Goal: Task Accomplishment & Management: Manage account settings

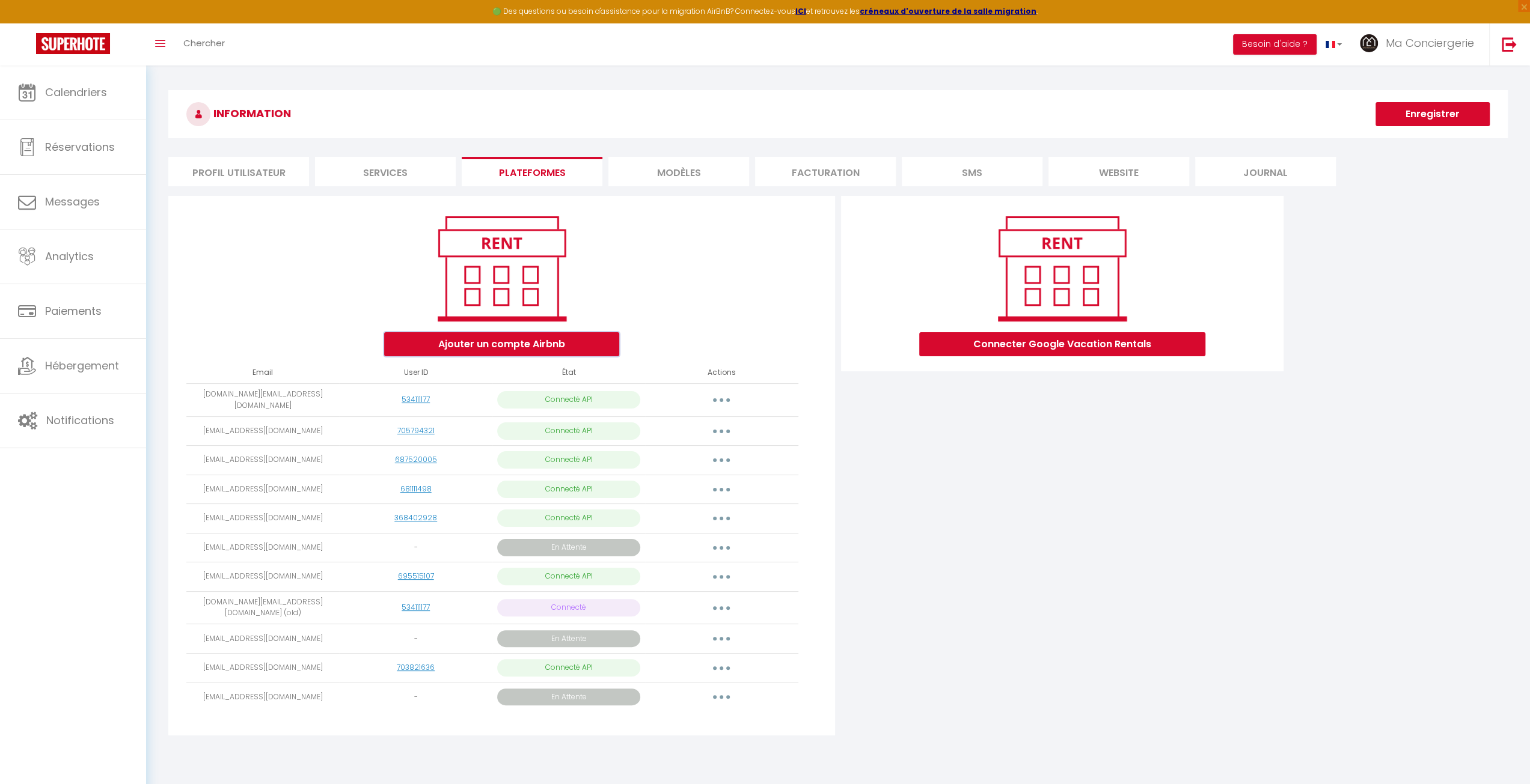
click at [567, 347] on button "Ajouter un compte Airbnb" at bounding box center [502, 344] width 235 height 24
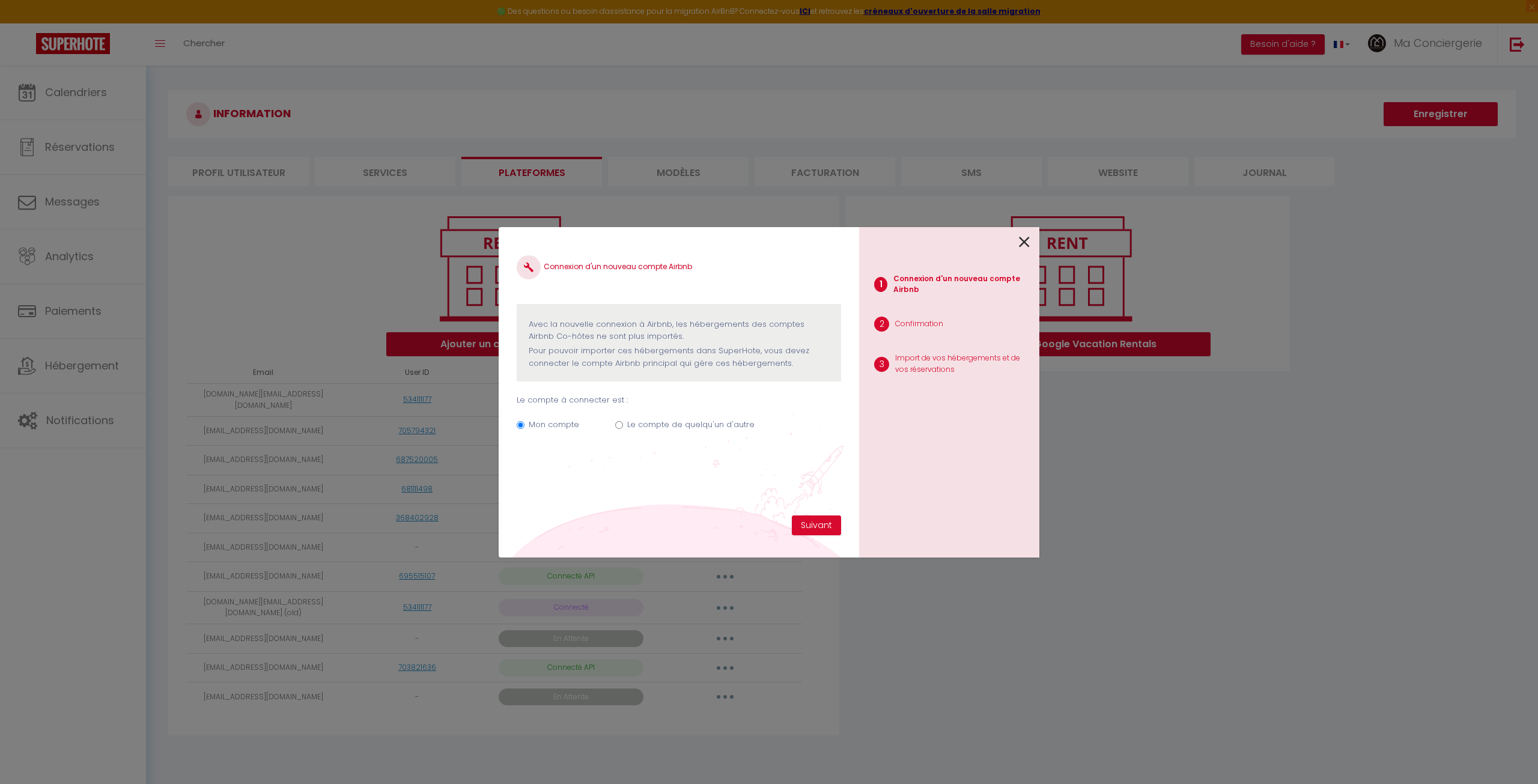
click at [645, 426] on label "Le compte de quelqu'un d'autre" at bounding box center [691, 425] width 127 height 12
click at [623, 426] on input "Le compte de quelqu'un d'autre" at bounding box center [620, 425] width 8 height 8
radio input "true"
radio input "false"
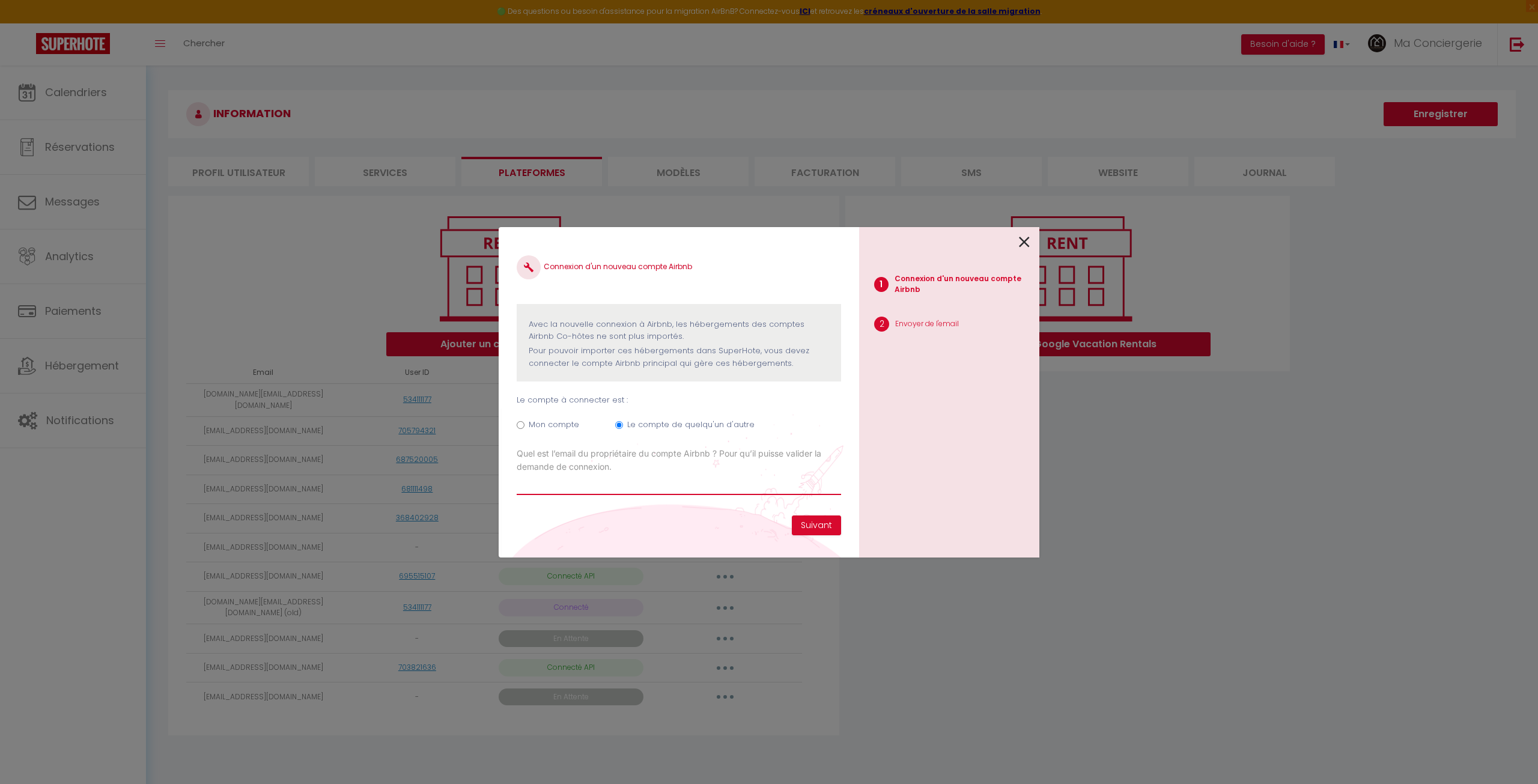
paste input "[EMAIL_ADDRESS][DOMAIN_NAME]"
type input "[EMAIL_ADDRESS][DOMAIN_NAME]"
click at [810, 529] on button "Suivant" at bounding box center [817, 525] width 49 height 20
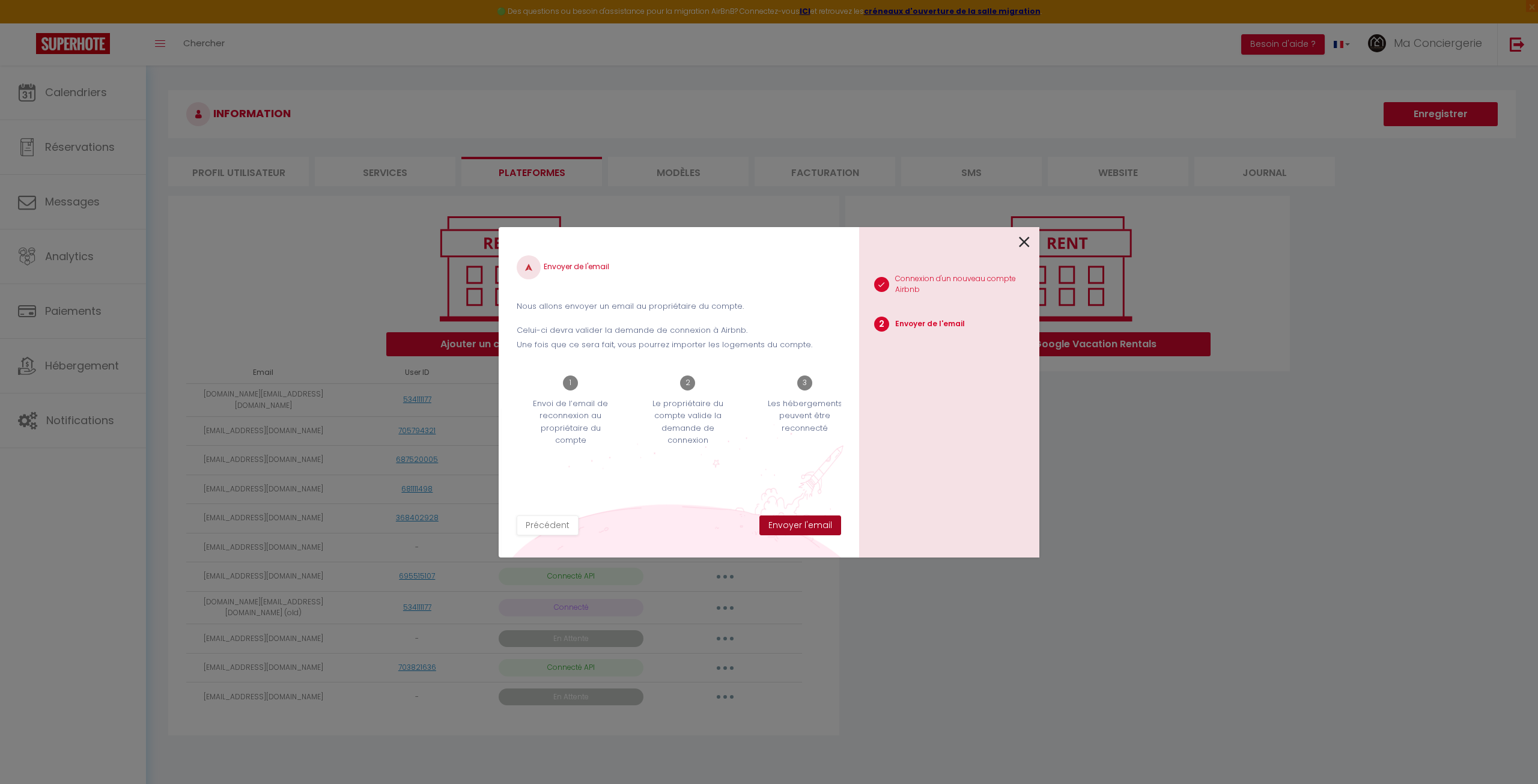
click at [810, 529] on button "Envoyer l'email" at bounding box center [800, 525] width 82 height 20
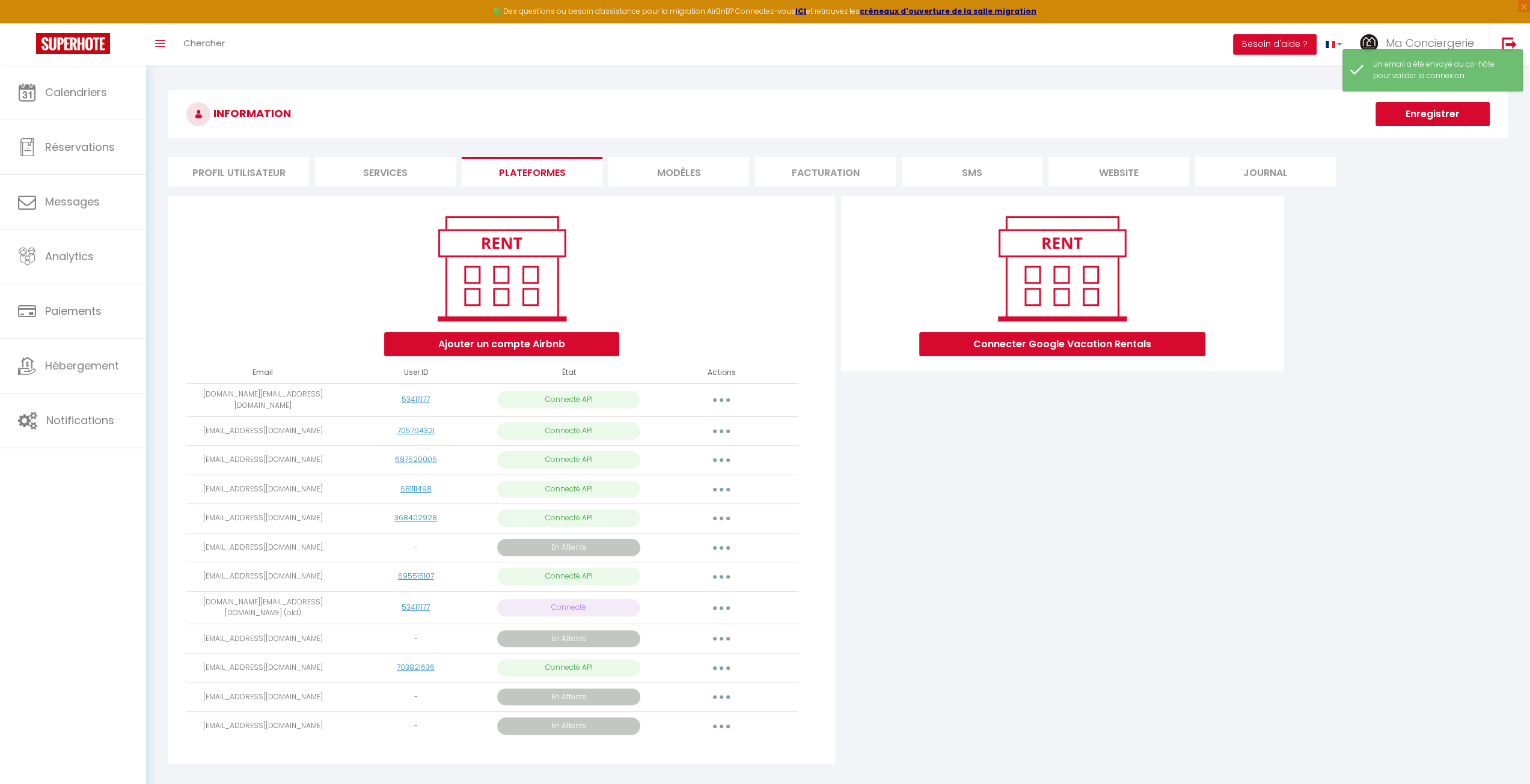
scroll to position [66, 0]
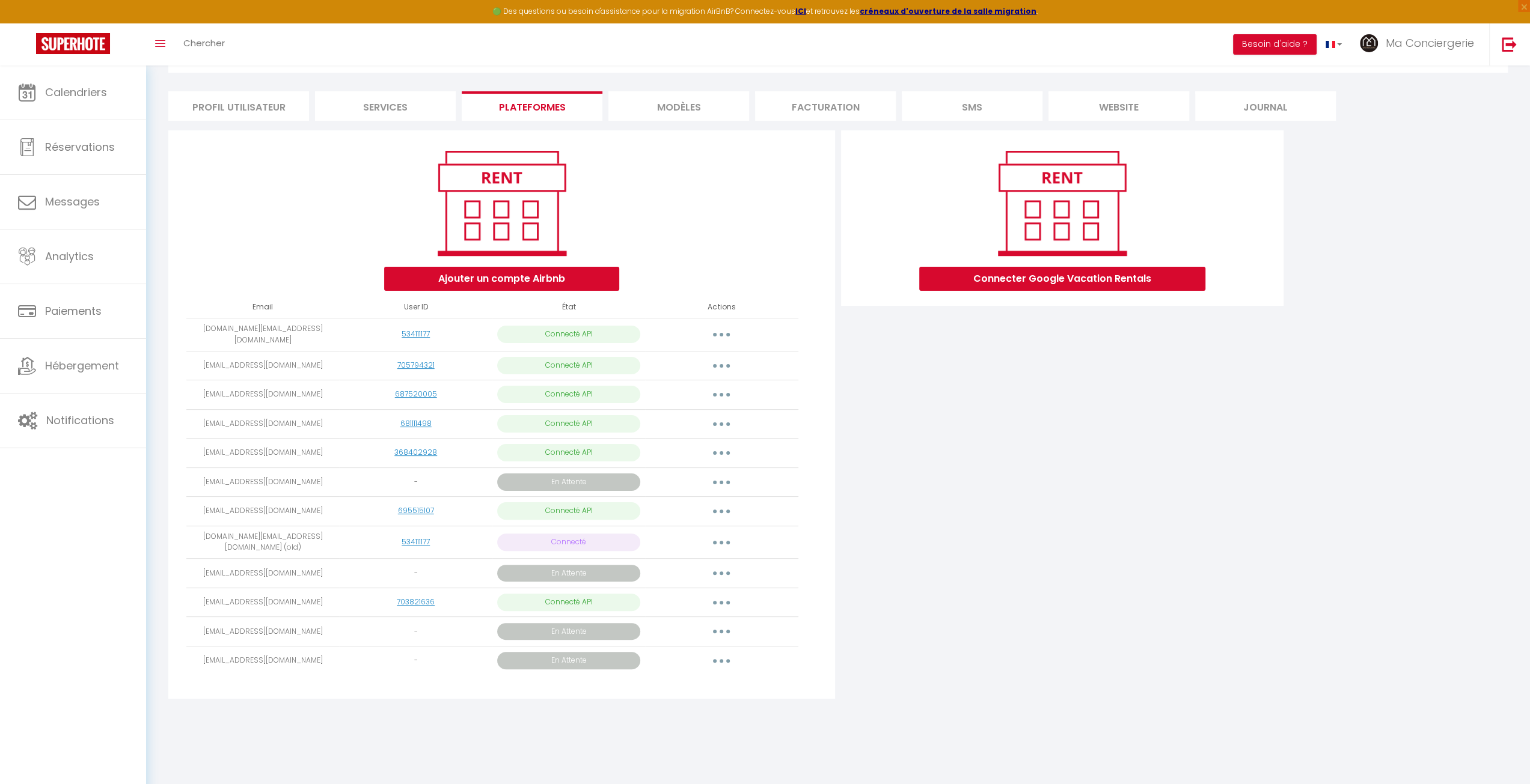
click at [707, 565] on button "button" at bounding box center [722, 573] width 34 height 19
click at [678, 656] on link "Reconnecter le compte" at bounding box center [667, 666] width 134 height 20
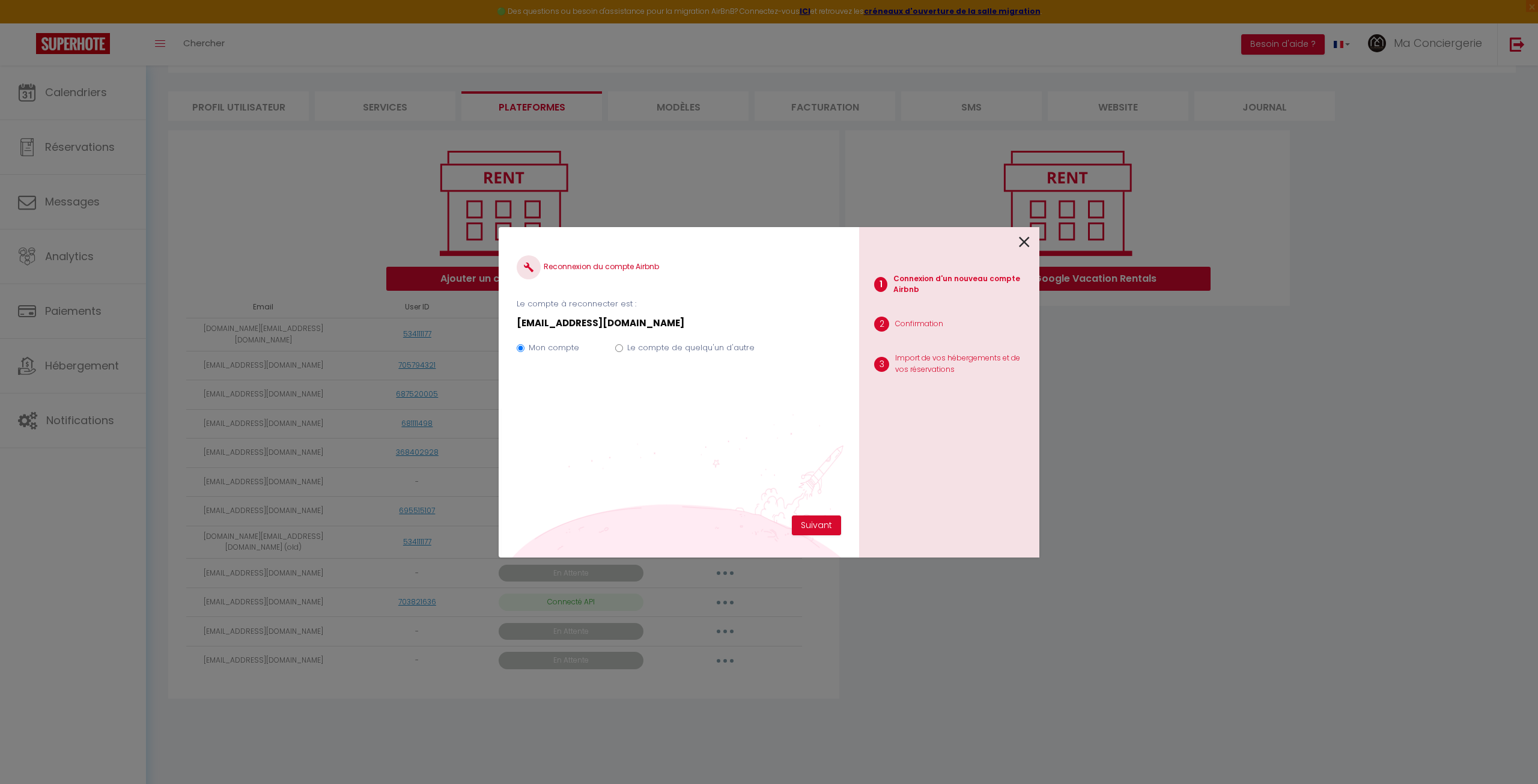
click at [690, 345] on label "Le compte de quelqu'un d'autre" at bounding box center [691, 348] width 127 height 12
click at [623, 345] on input "Le compte de quelqu'un d'autre" at bounding box center [620, 348] width 8 height 8
radio input "true"
radio input "false"
click at [814, 514] on div "Reconnexion du compte Airbnb Le compte à reconnecter est : [EMAIL_ADDRESS][DOMA…" at bounding box center [679, 380] width 324 height 270
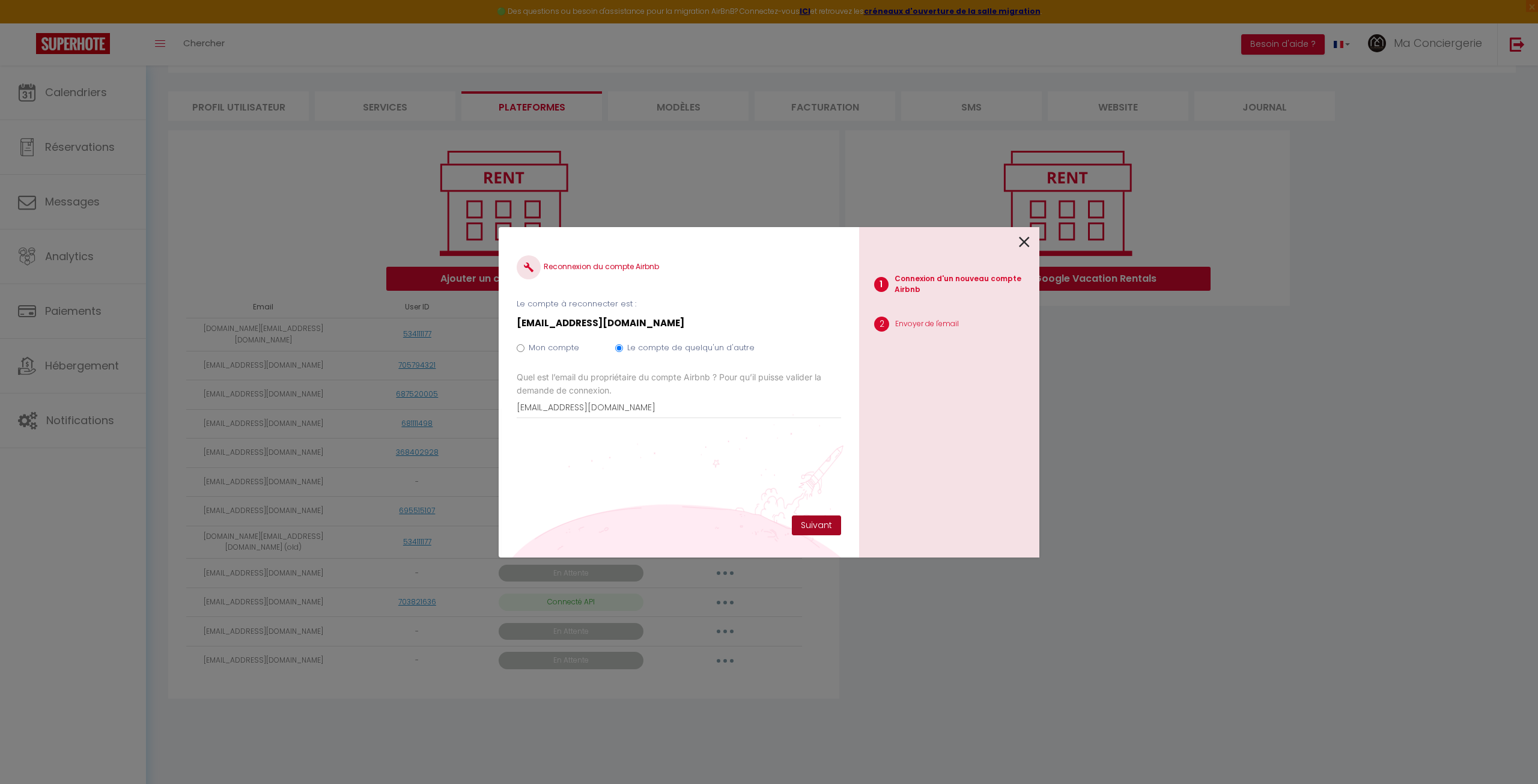
click at [812, 530] on button "Suivant" at bounding box center [817, 525] width 49 height 20
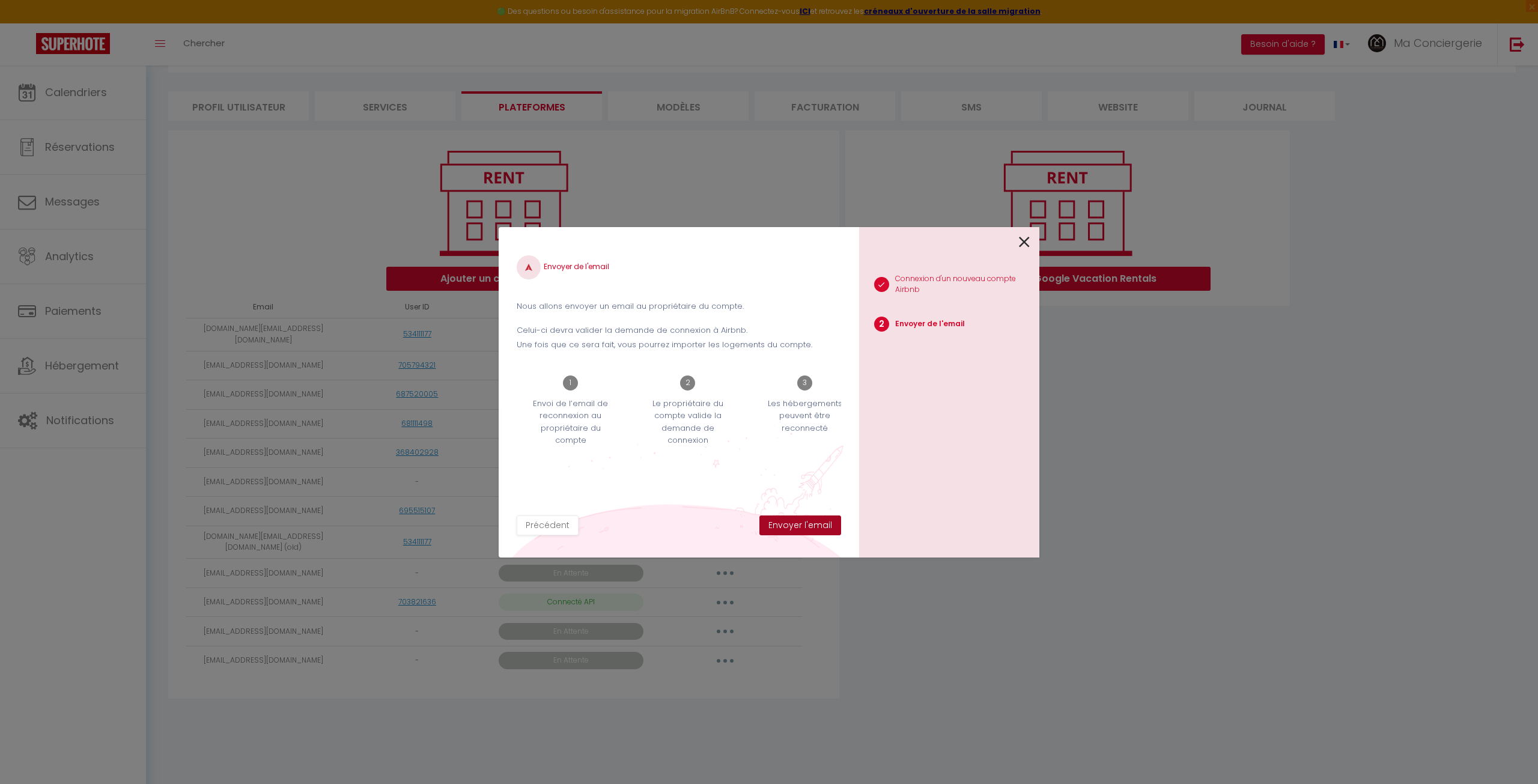
click at [812, 530] on button "Envoyer l'email" at bounding box center [800, 525] width 82 height 20
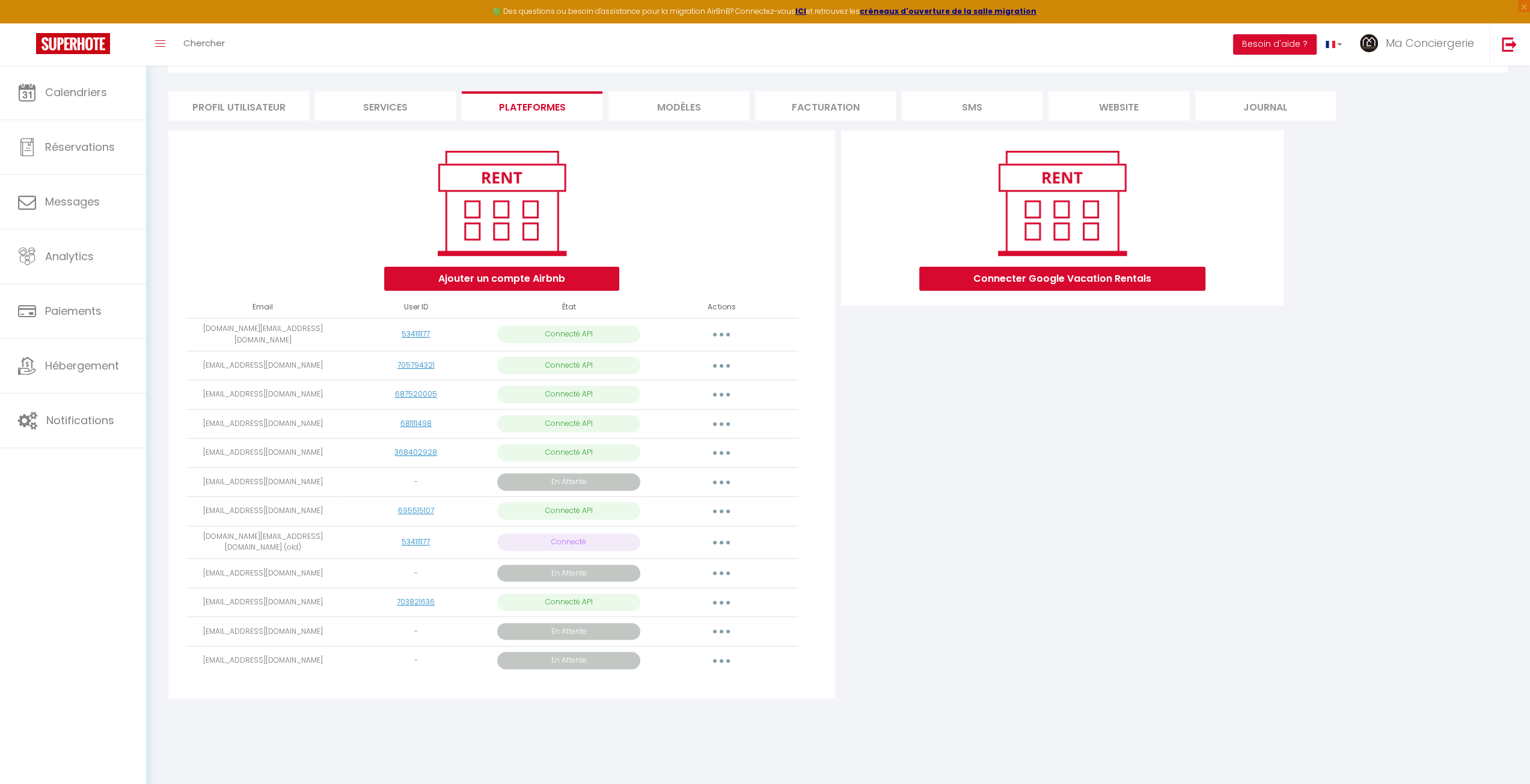
click at [728, 568] on button "button" at bounding box center [722, 573] width 34 height 19
click at [647, 634] on link "Supprimer" at bounding box center [667, 644] width 134 height 20
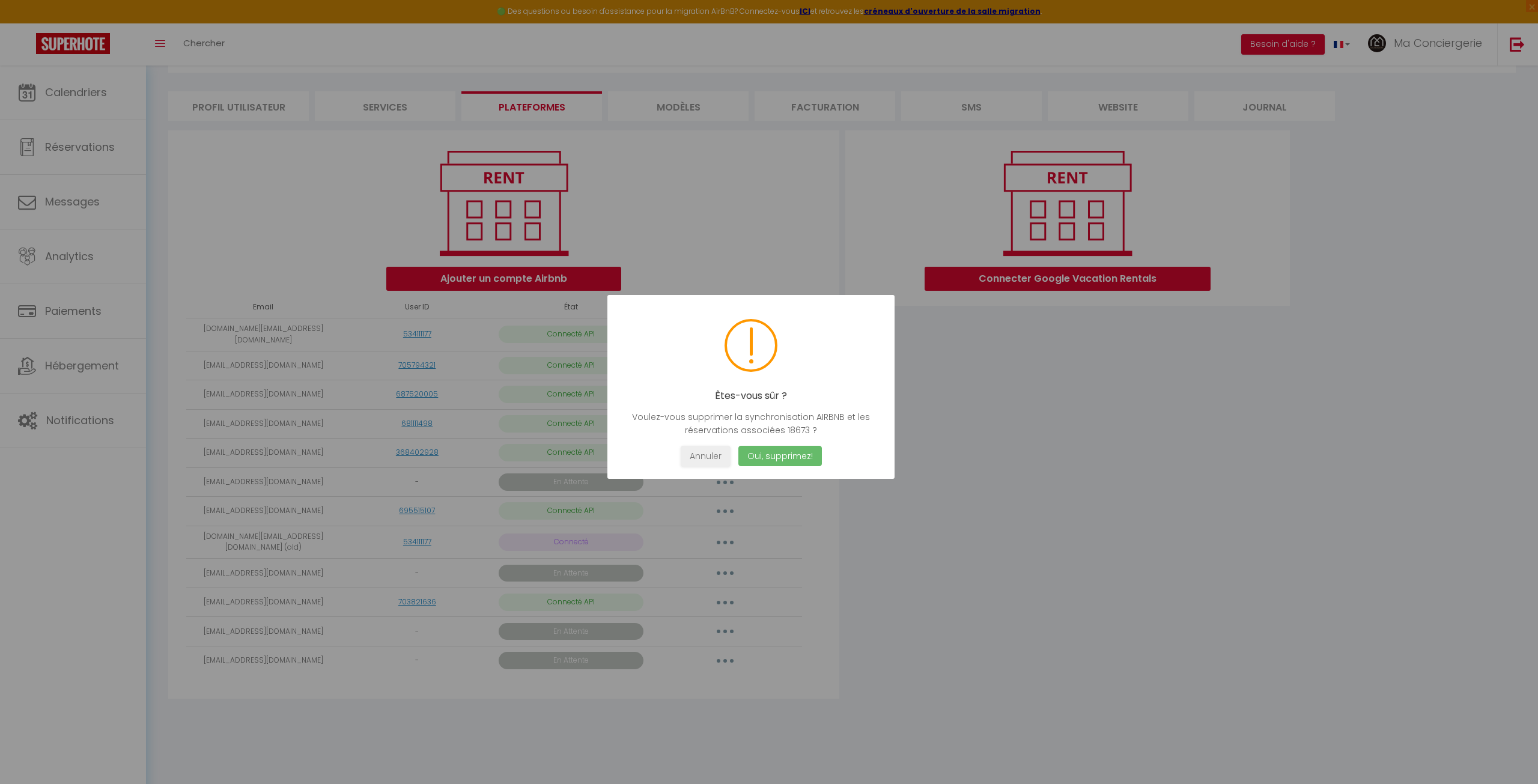
click at [778, 461] on button "Oui, supprimez!" at bounding box center [780, 456] width 83 height 21
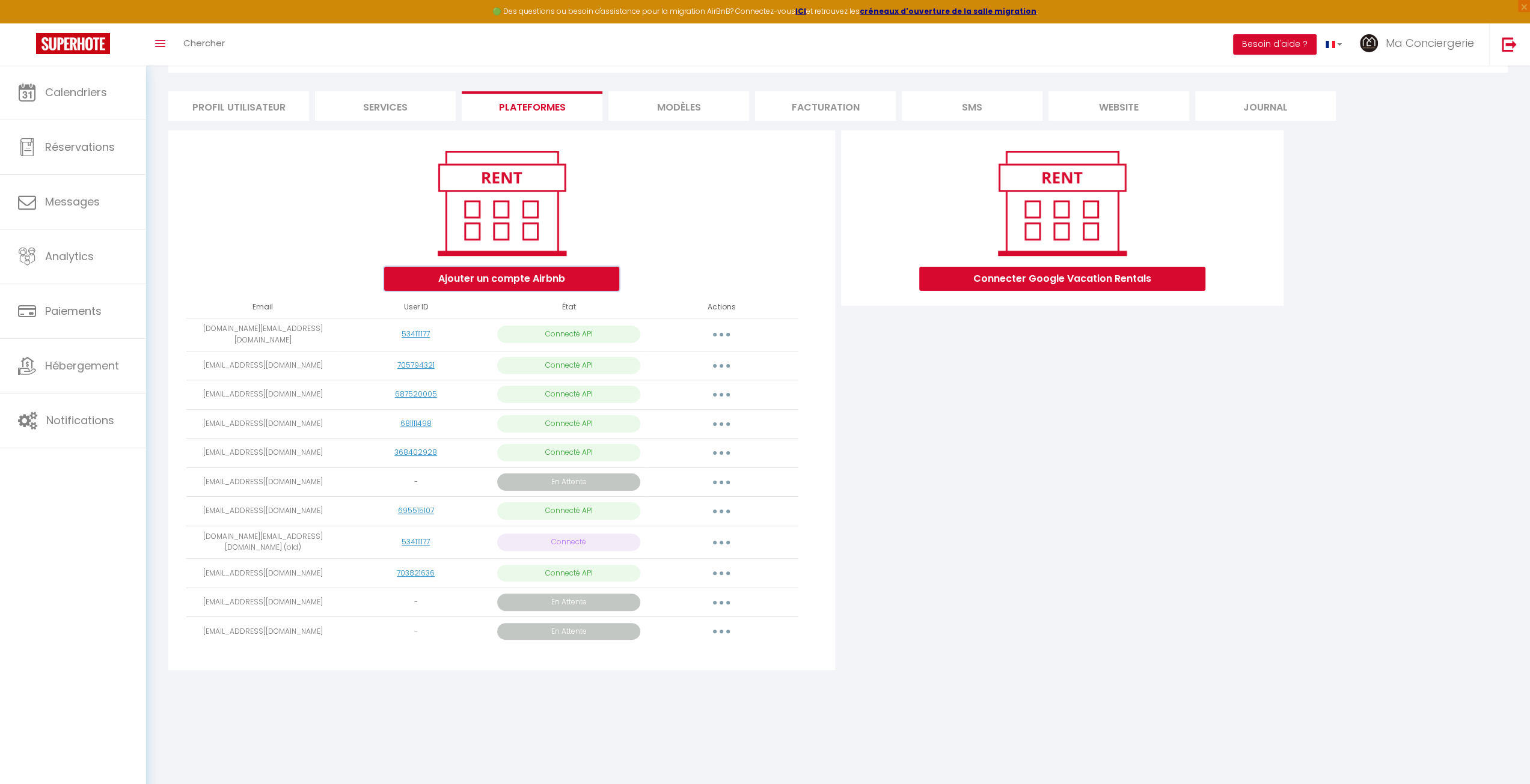
click at [446, 281] on button "Ajouter un compte Airbnb" at bounding box center [502, 278] width 235 height 24
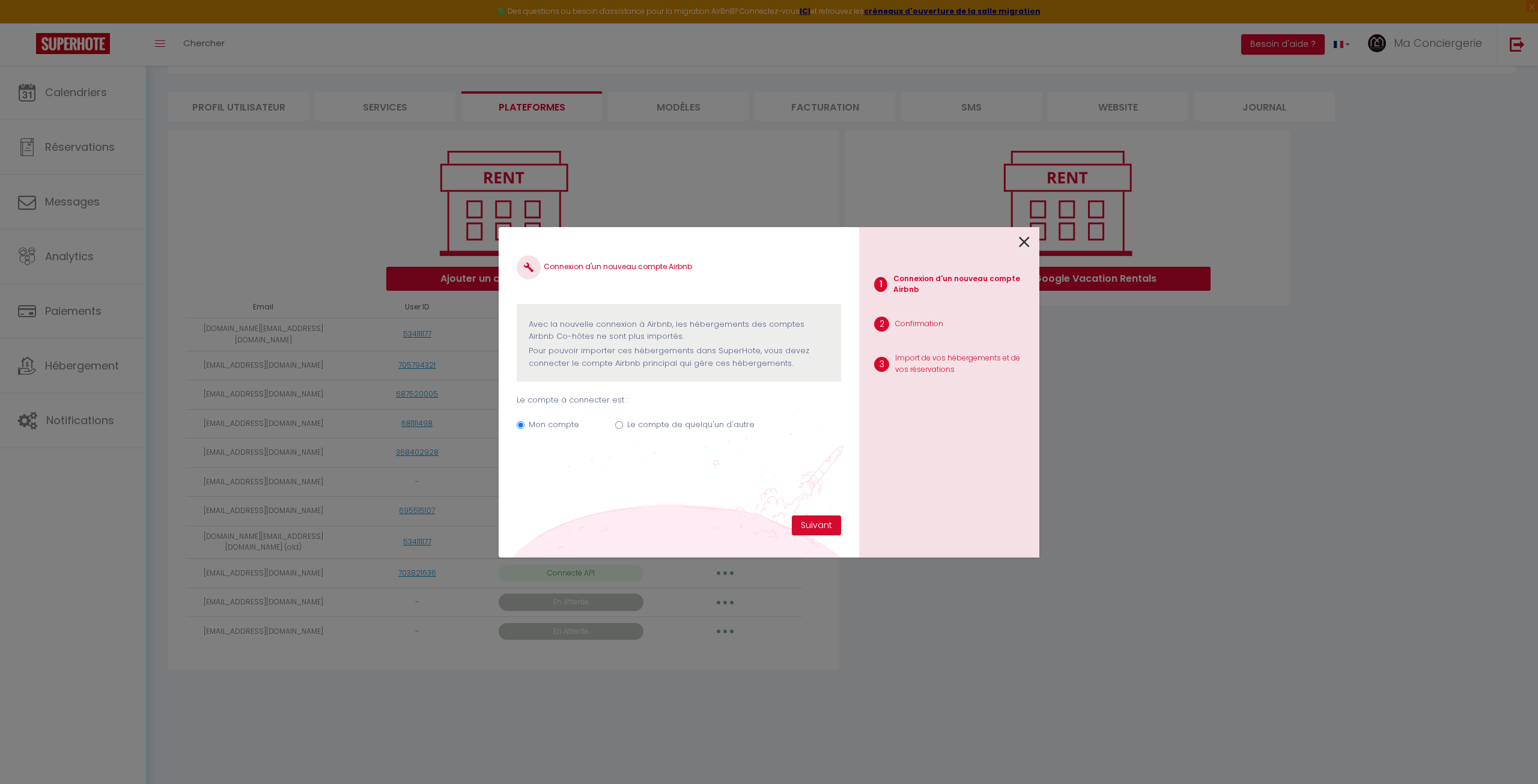
click at [677, 419] on label "Le compte de quelqu'un d'autre" at bounding box center [691, 425] width 127 height 12
click at [623, 421] on input "Le compte de quelqu'un d'autre" at bounding box center [620, 425] width 8 height 8
radio input "true"
radio input "false"
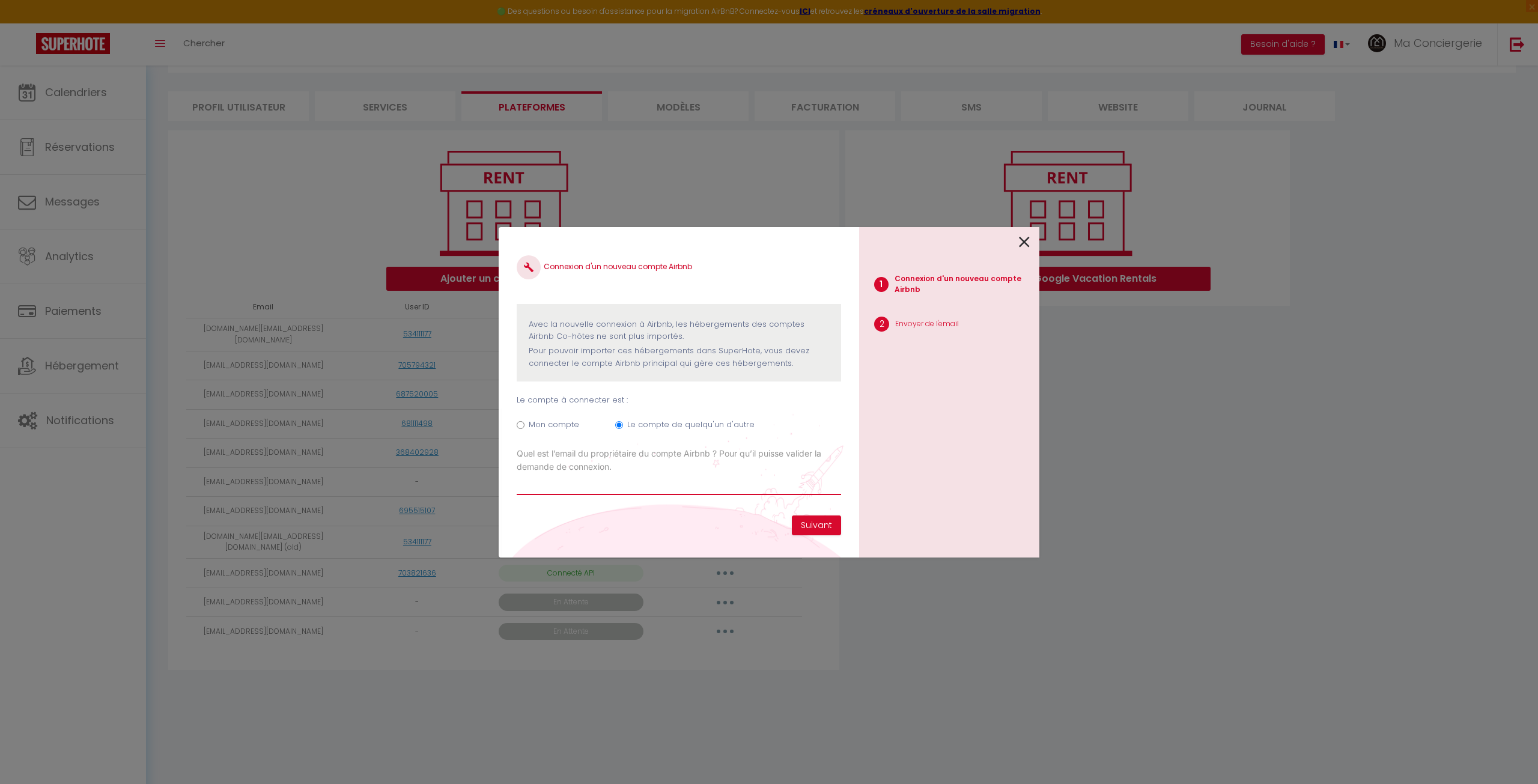
click at [609, 493] on input "Email connexion Airbnb" at bounding box center [679, 484] width 324 height 22
paste input "[EMAIL_ADDRESS][DOMAIN_NAME]"
type input "[EMAIL_ADDRESS][DOMAIN_NAME]"
click at [806, 518] on button "Suivant" at bounding box center [817, 525] width 49 height 20
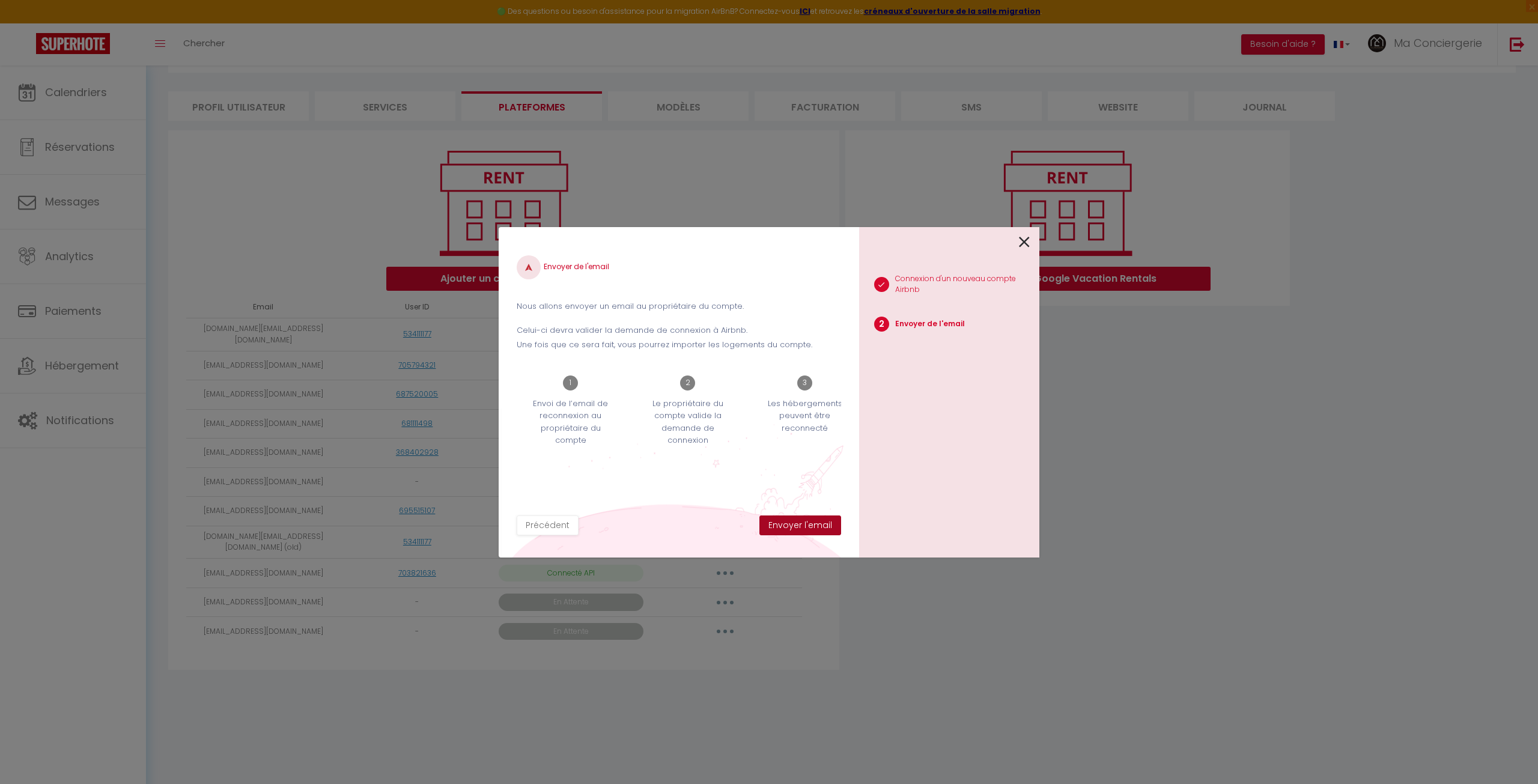
click at [802, 526] on button "Envoyer l'email" at bounding box center [800, 525] width 82 height 20
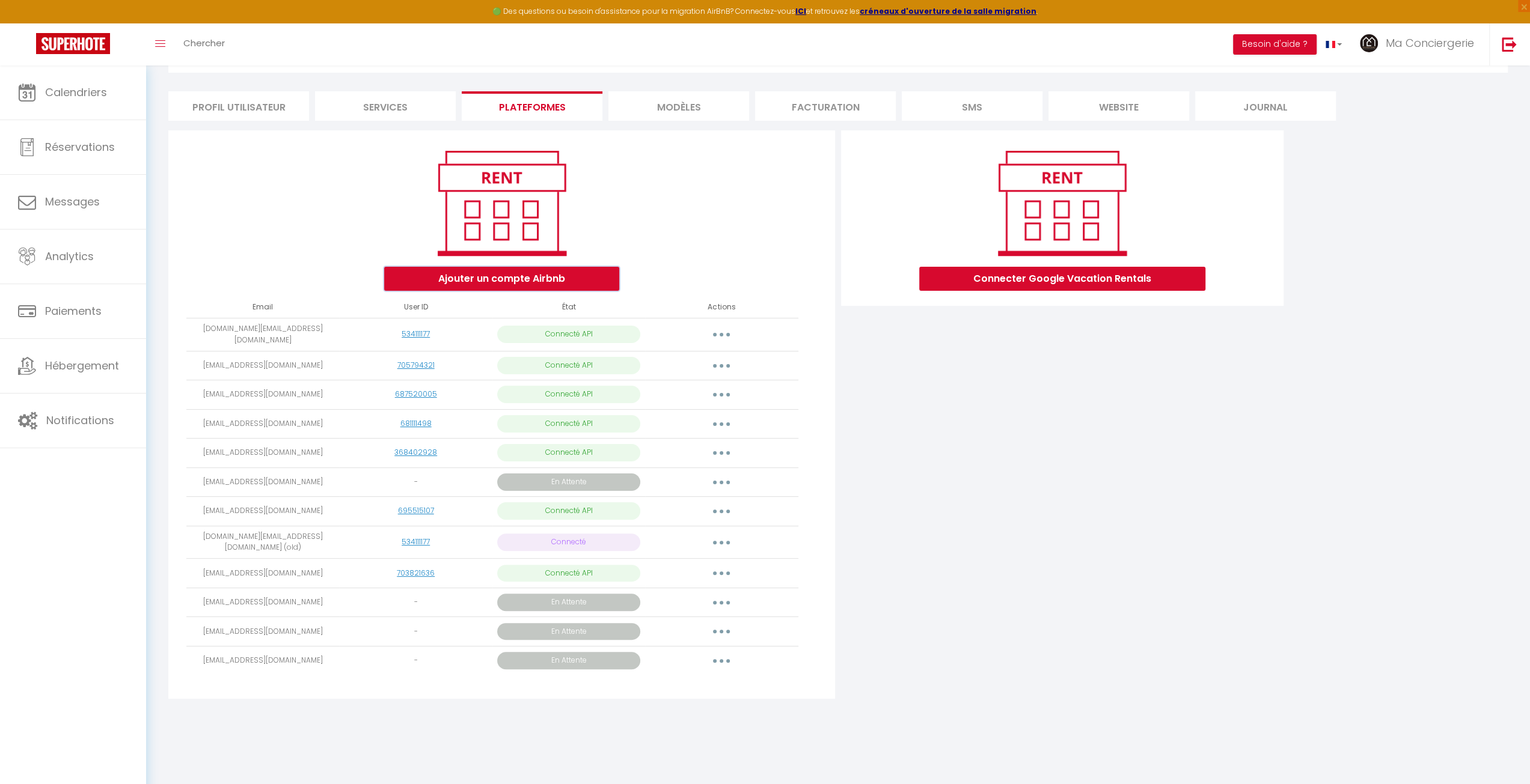
click at [499, 282] on button "Ajouter un compte Airbnb" at bounding box center [502, 278] width 235 height 24
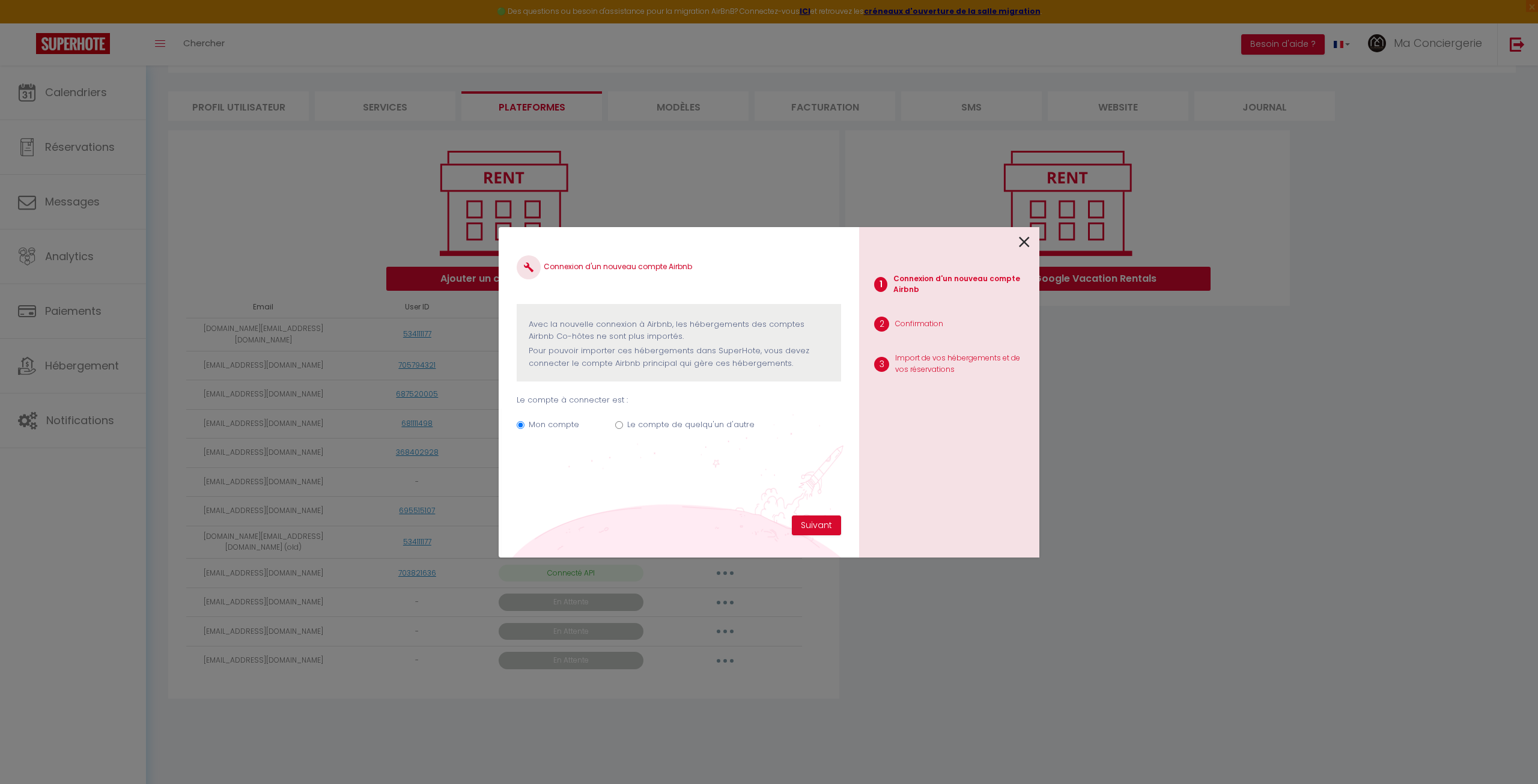
click at [660, 425] on label "Le compte de quelqu'un d'autre" at bounding box center [691, 425] width 127 height 12
click at [623, 425] on input "Le compte de quelqu'un d'autre" at bounding box center [620, 425] width 8 height 8
radio input "true"
radio input "false"
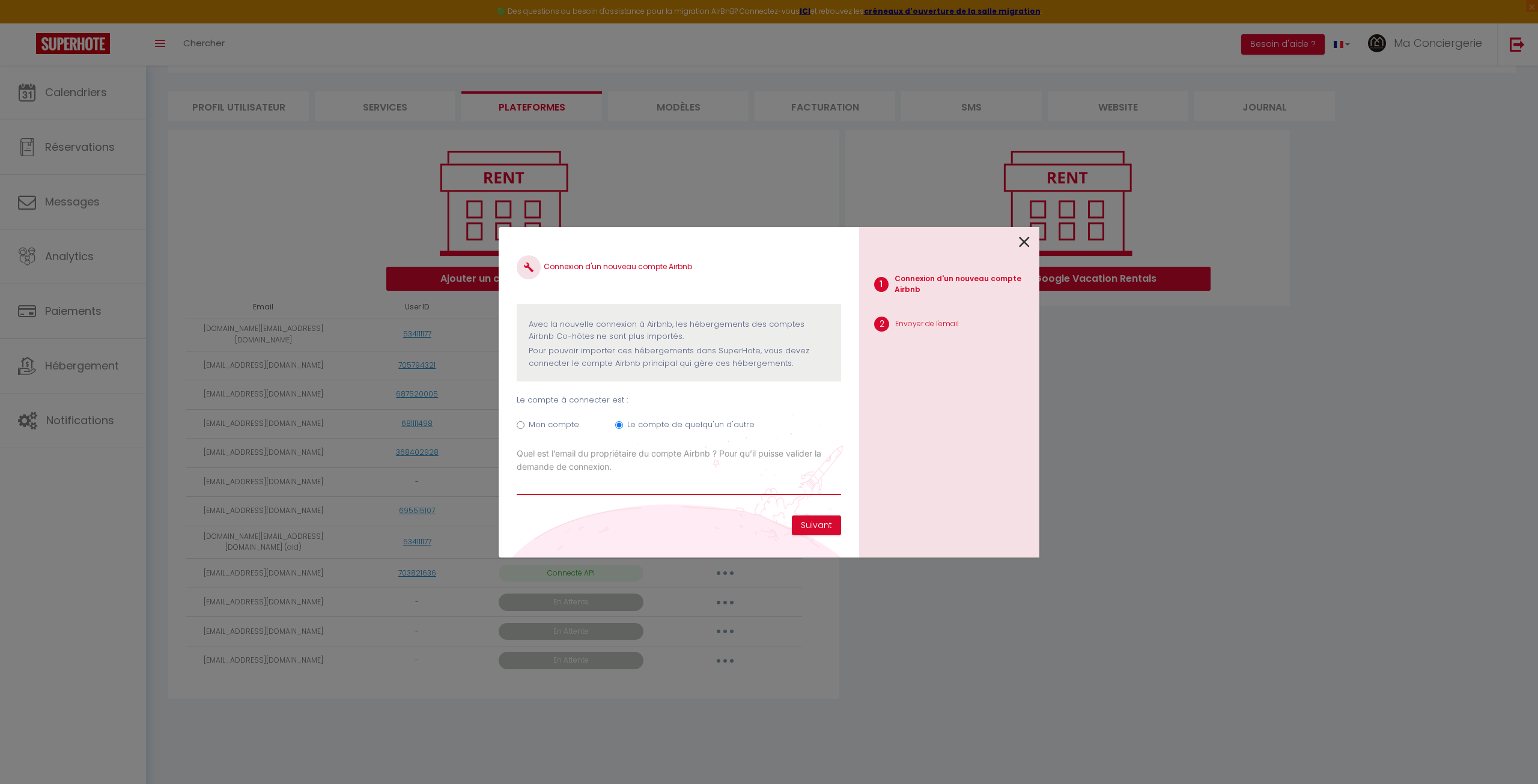
paste input "[EMAIL_ADDRESS][DOMAIN_NAME]"
type input "[EMAIL_ADDRESS][DOMAIN_NAME]"
click at [815, 531] on button "Suivant" at bounding box center [817, 525] width 49 height 20
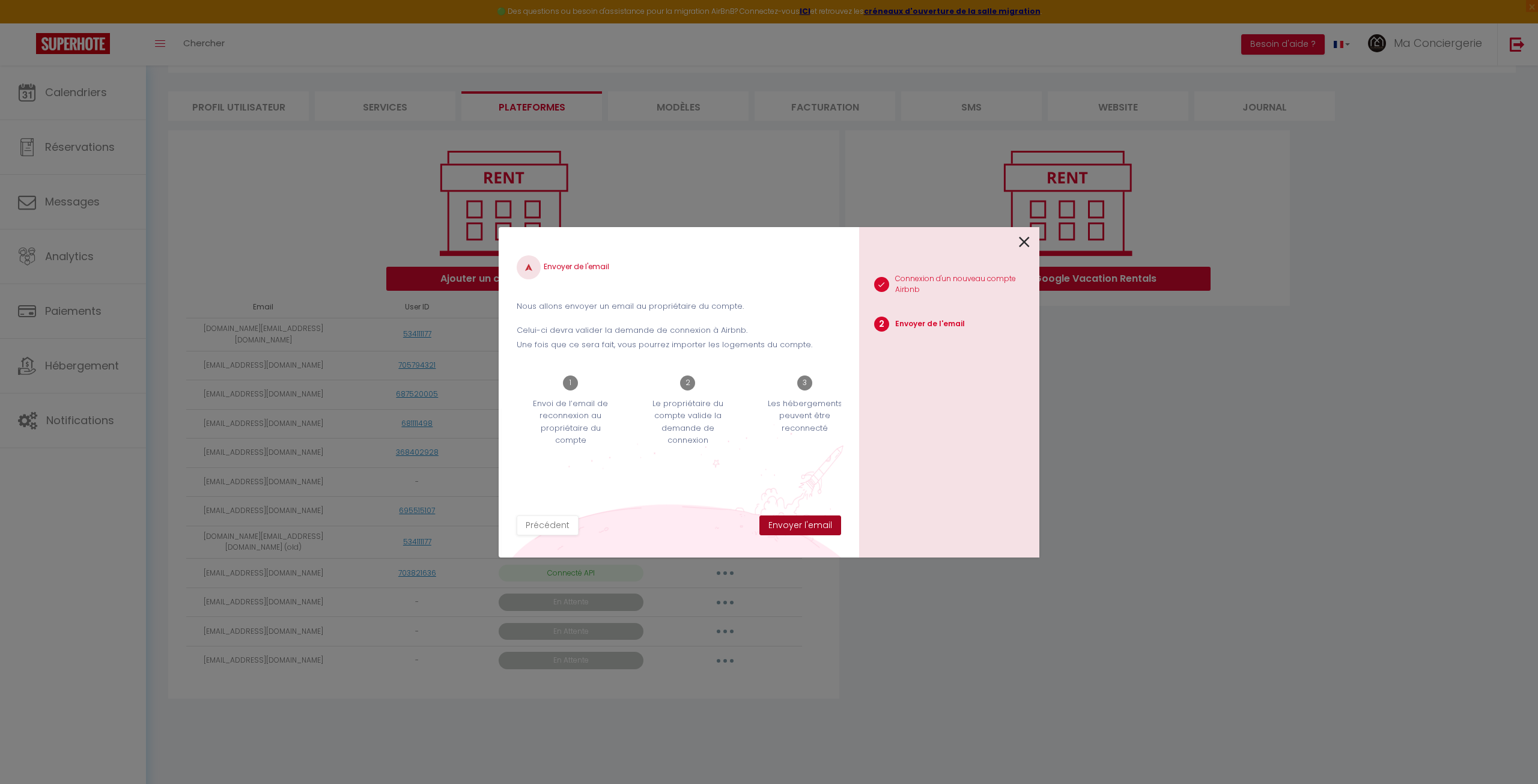
click at [814, 531] on button "Envoyer l'email" at bounding box center [800, 525] width 82 height 20
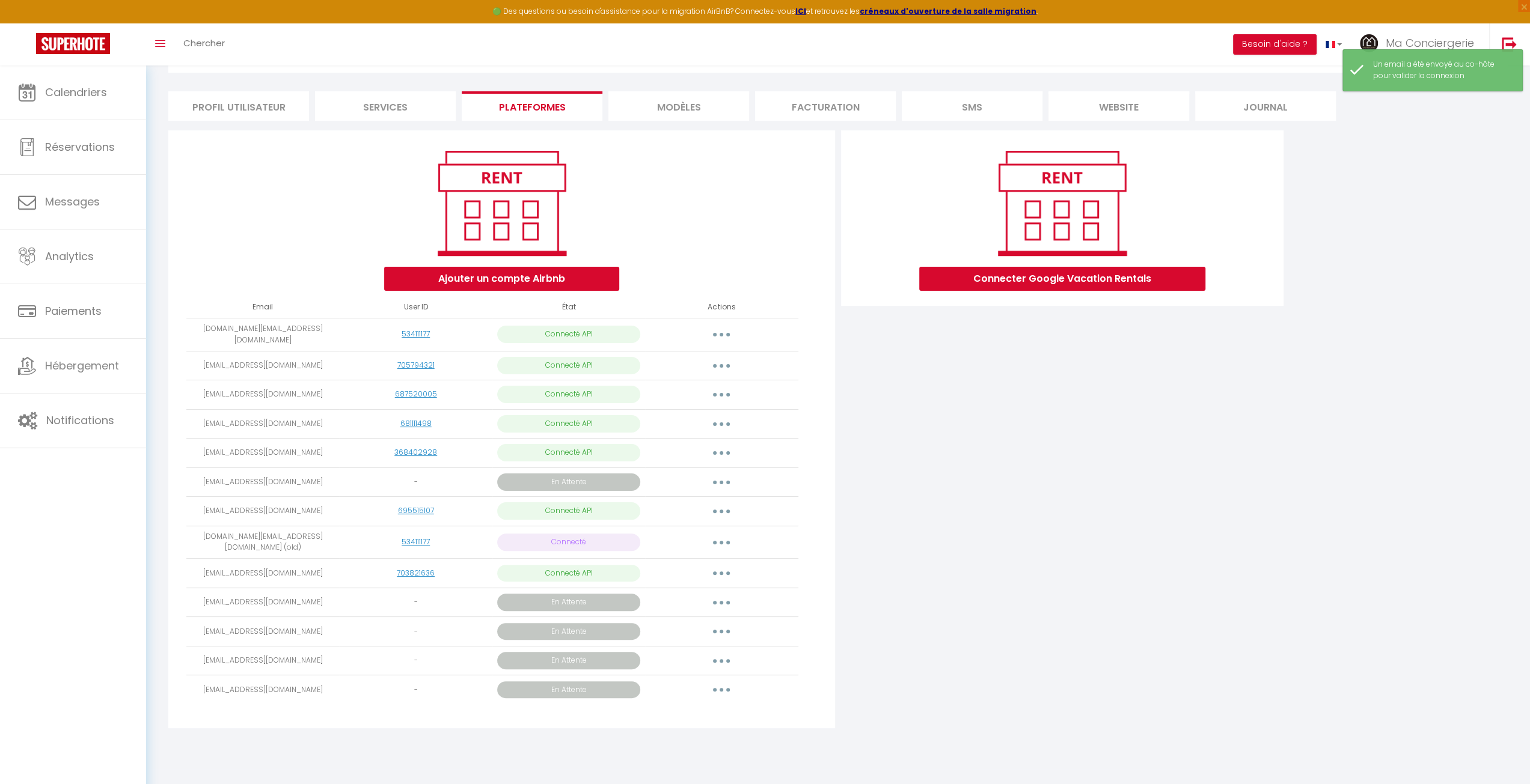
click at [971, 520] on div "Connecter Google Vacation Rentals" at bounding box center [1062, 433] width 448 height 605
click at [535, 273] on button "Ajouter un compte Airbnb" at bounding box center [502, 278] width 235 height 24
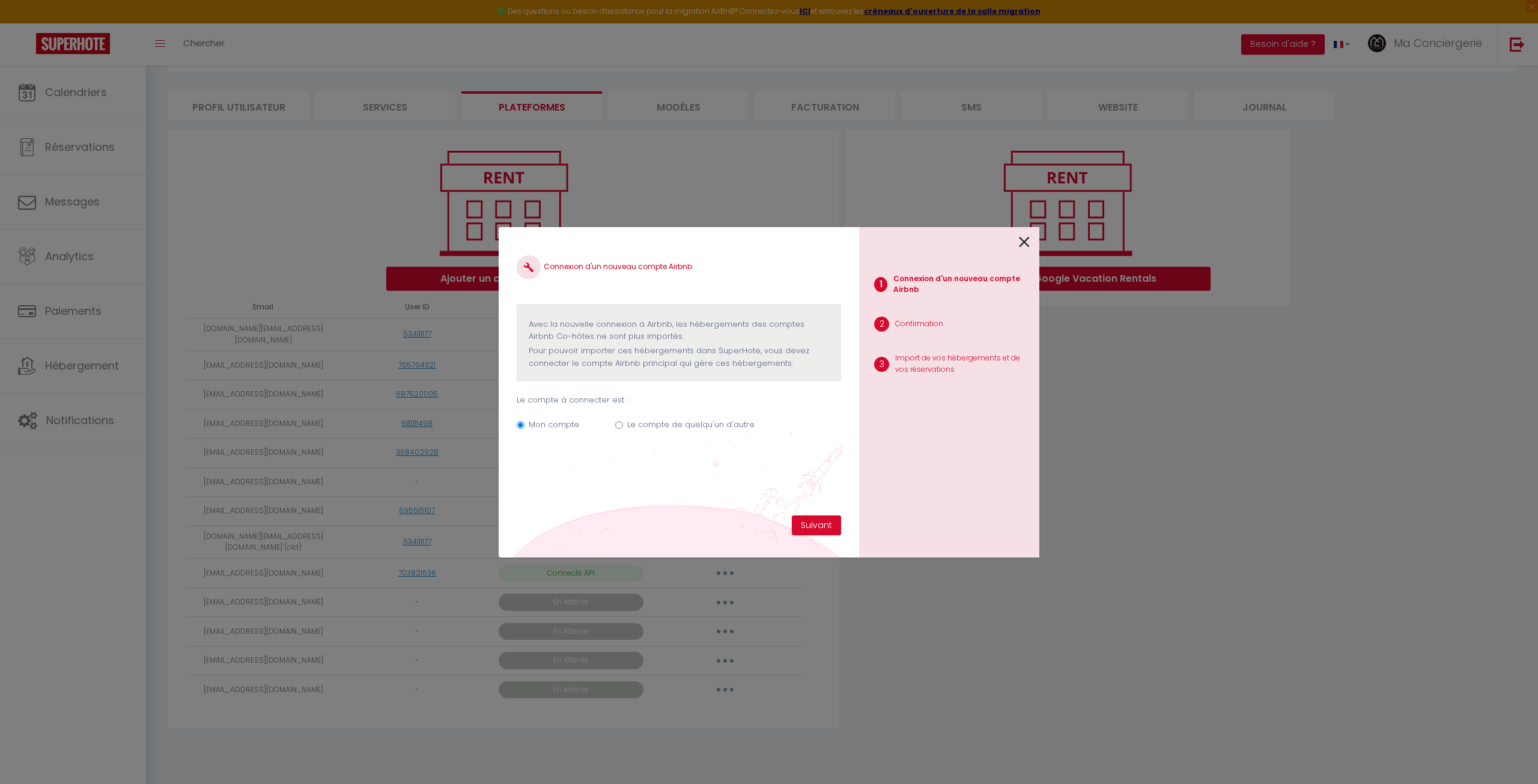
click at [636, 426] on label "Le compte de quelqu'un d'autre" at bounding box center [691, 425] width 127 height 12
click at [623, 426] on input "Le compte de quelqu'un d'autre" at bounding box center [620, 425] width 8 height 8
radio input "true"
radio input "false"
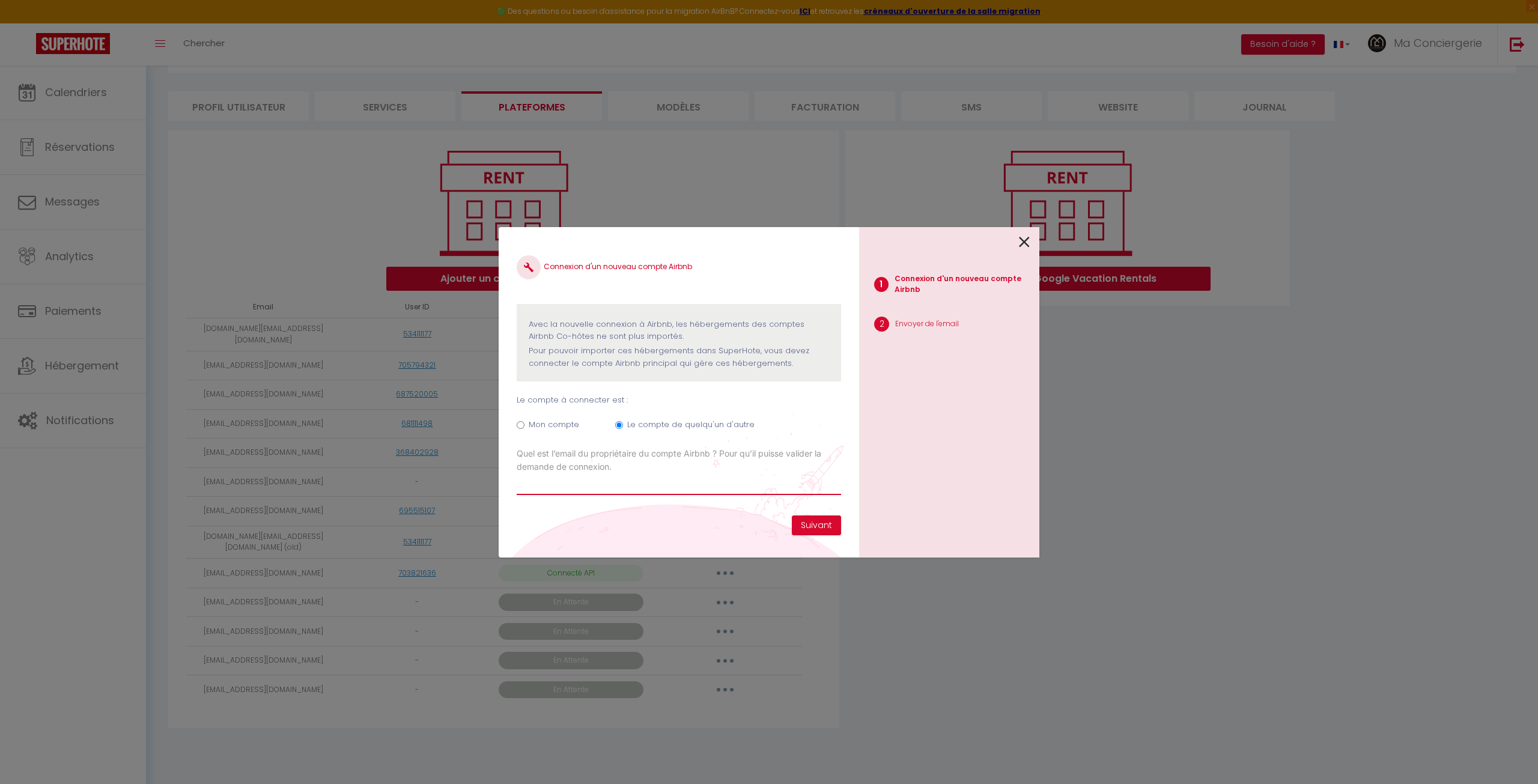
paste input "[EMAIL_ADDRESS][DOMAIN_NAME]"
type input "[EMAIL_ADDRESS][DOMAIN_NAME]"
click at [804, 521] on button "Suivant" at bounding box center [817, 525] width 49 height 20
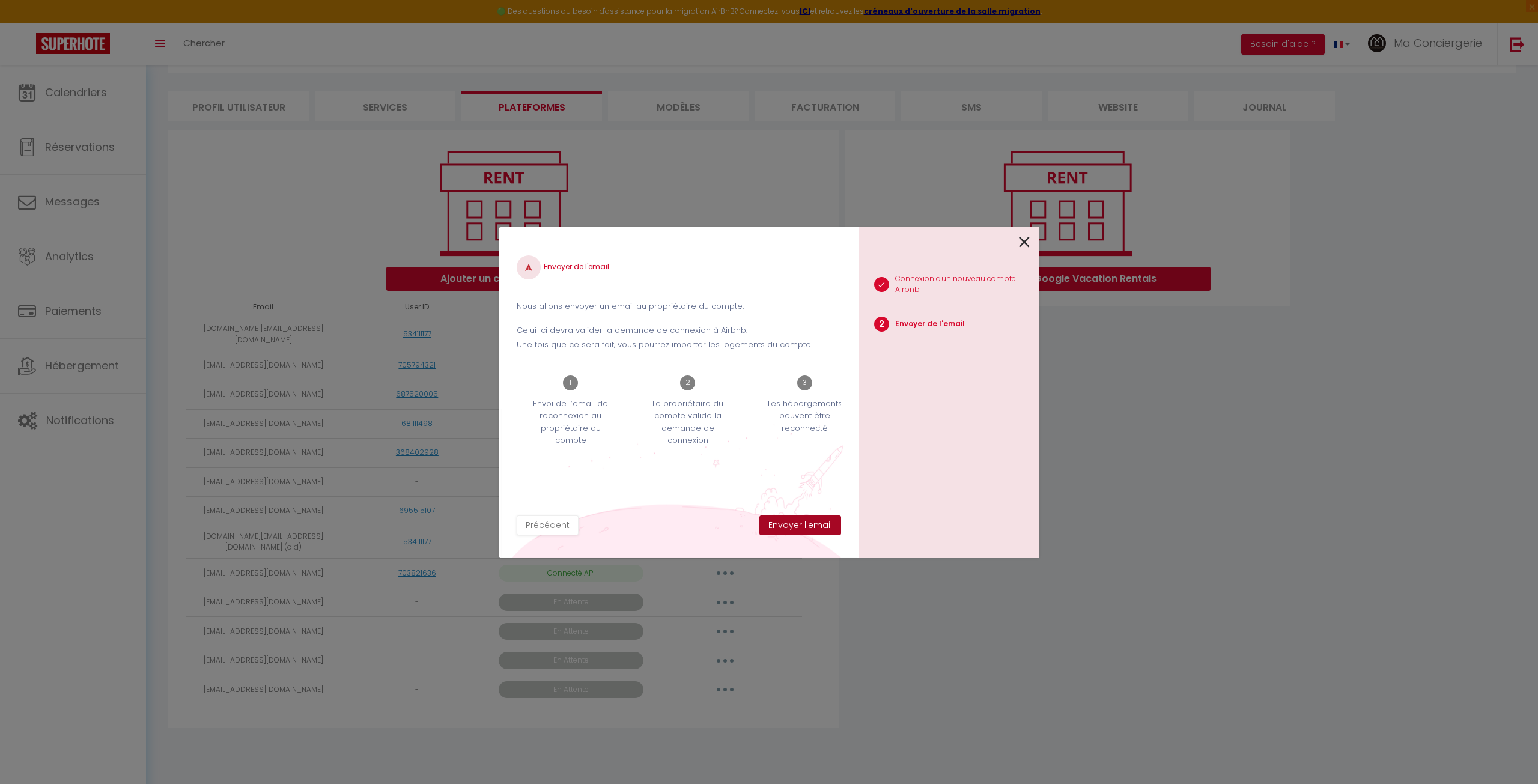
click at [804, 521] on button "Envoyer l'email" at bounding box center [800, 525] width 82 height 20
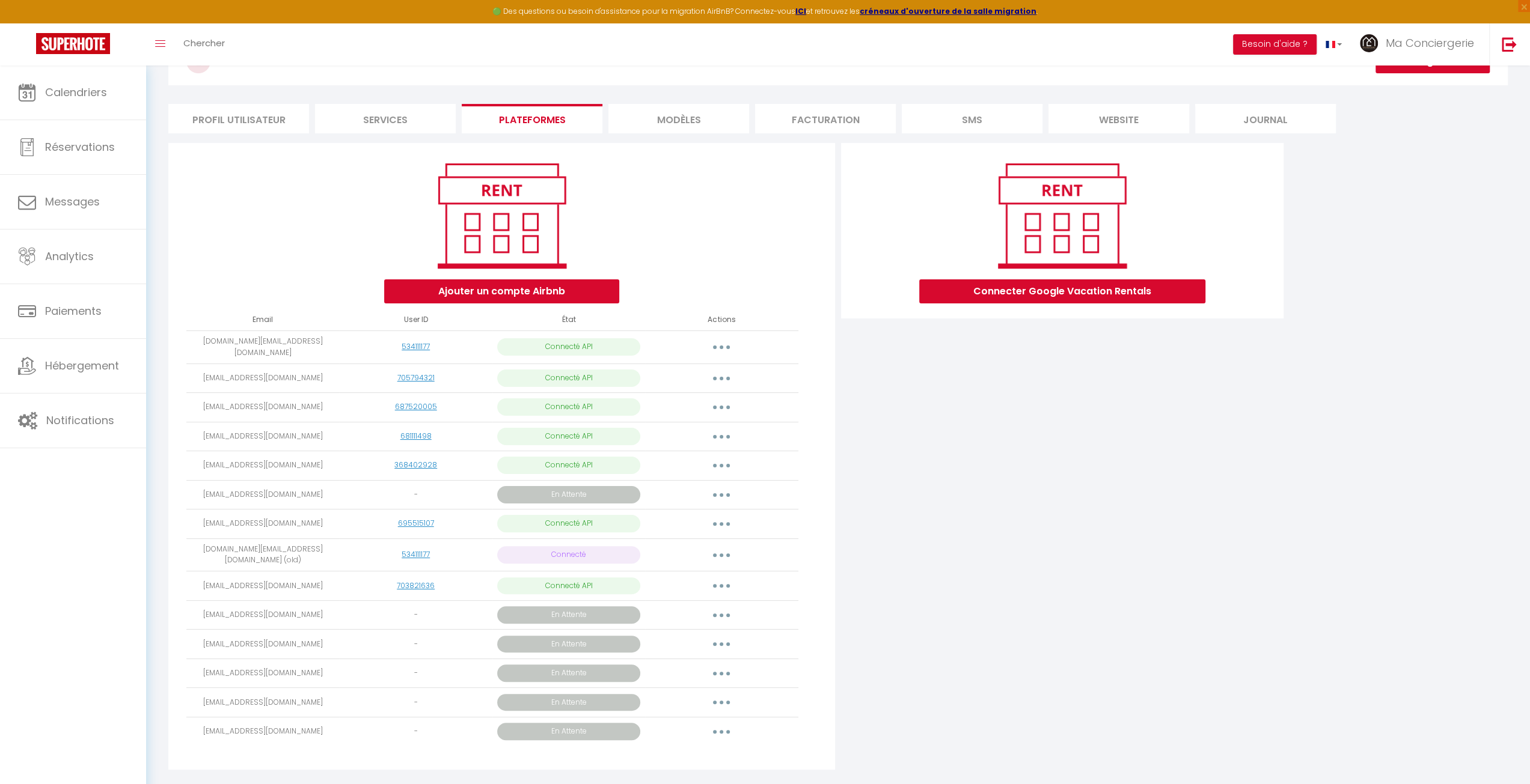
scroll to position [72, 0]
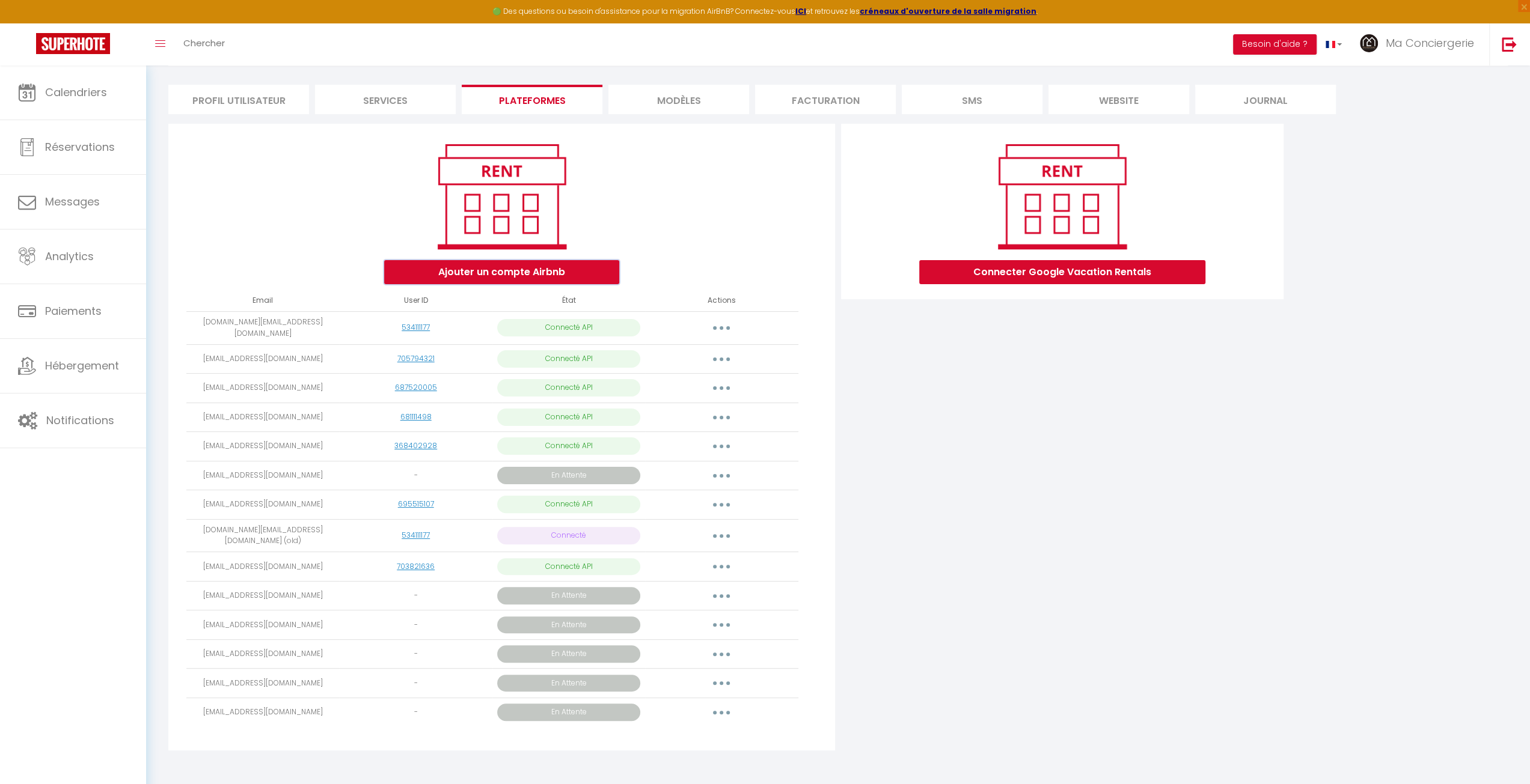
click at [442, 276] on button "Ajouter un compte Airbnb" at bounding box center [502, 272] width 235 height 24
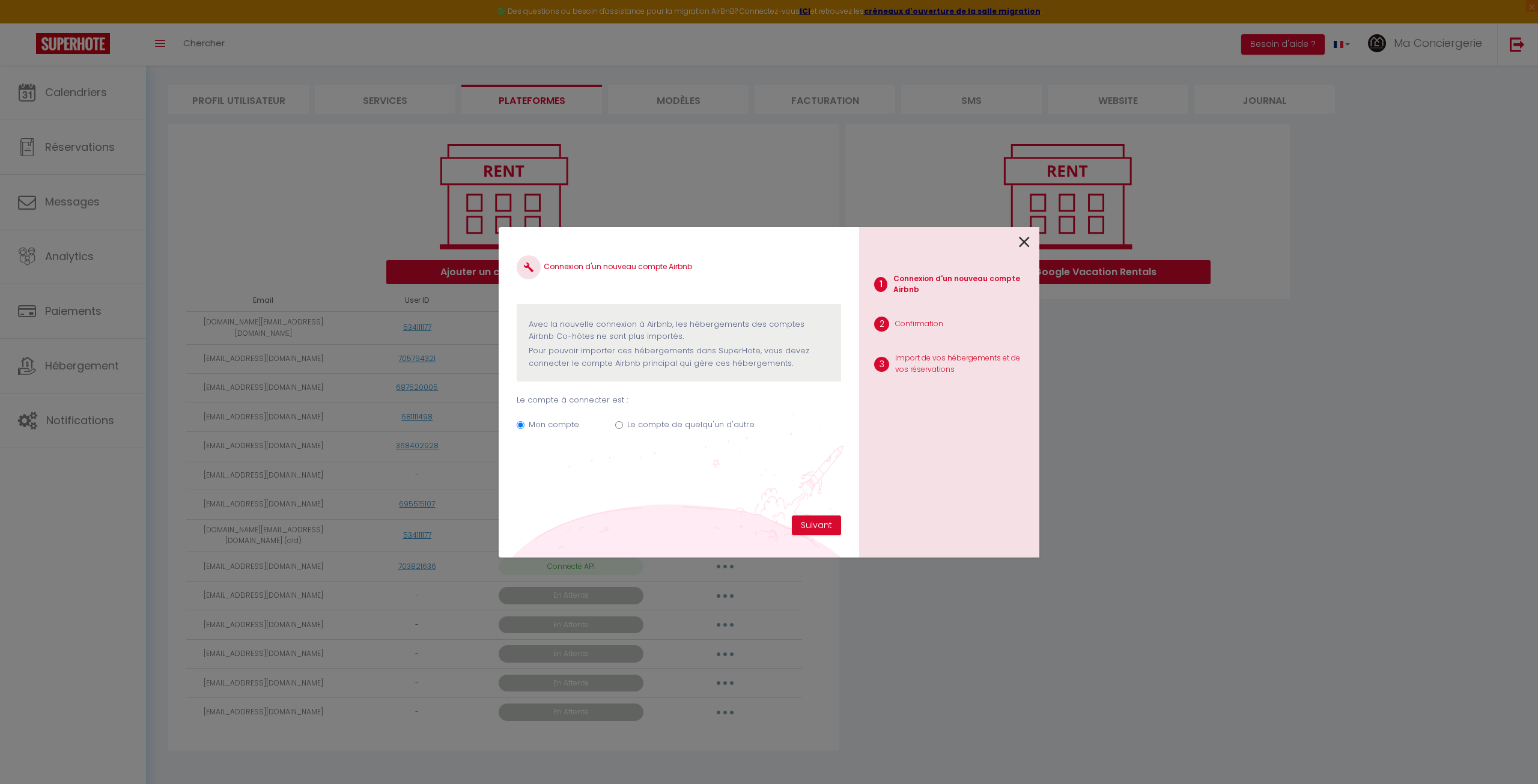
click at [654, 429] on label "Le compte de quelqu'un d'autre" at bounding box center [691, 425] width 127 height 12
click at [623, 429] on input "Le compte de quelqu'un d'autre" at bounding box center [620, 425] width 8 height 8
radio input "true"
radio input "false"
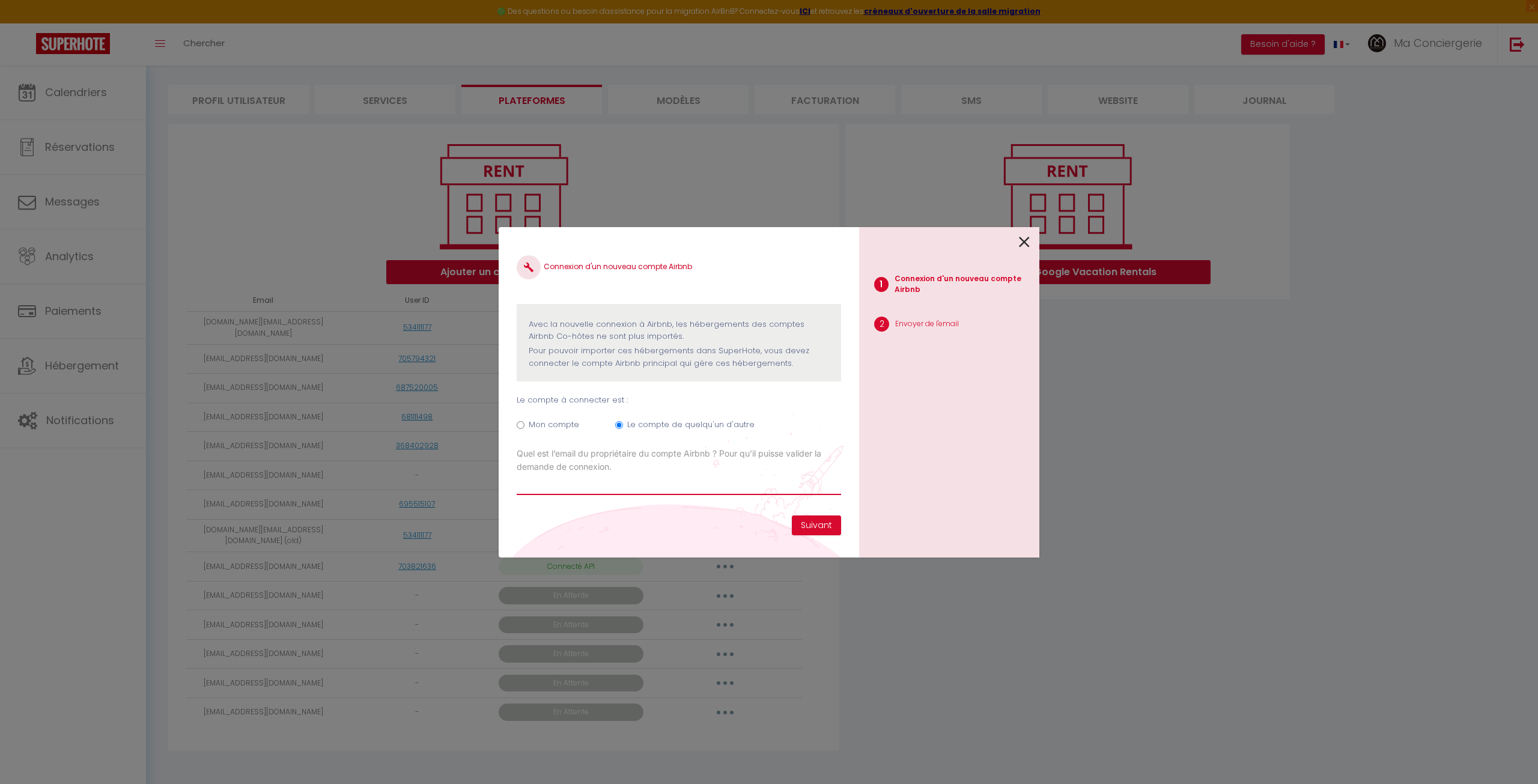
click at [586, 490] on input "Email connexion Airbnb" at bounding box center [679, 484] width 324 height 22
paste input "[EMAIL_ADDRESS][DOMAIN_NAME]"
type input "[EMAIL_ADDRESS][DOMAIN_NAME]"
click at [825, 526] on button "Suivant" at bounding box center [817, 525] width 49 height 20
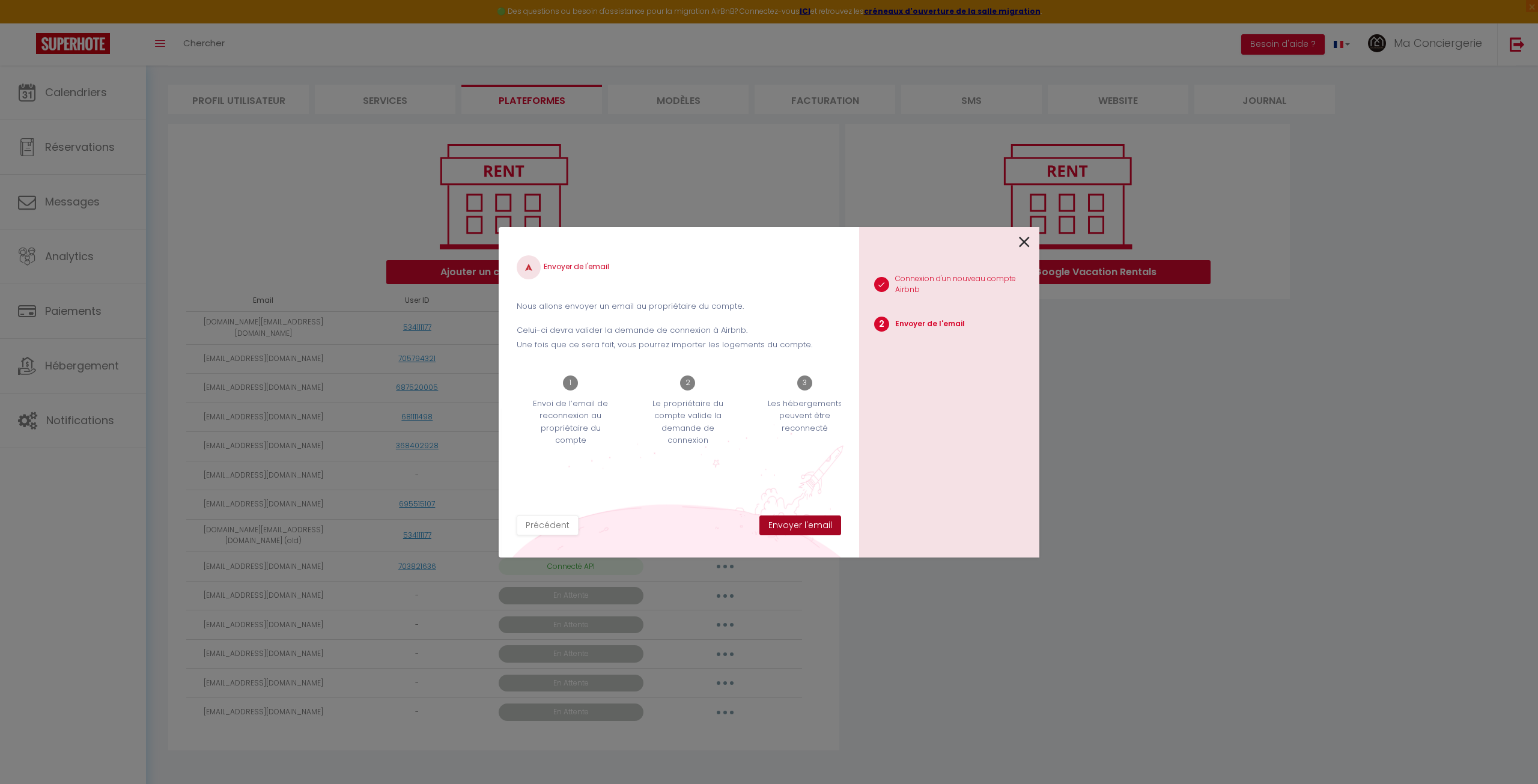
click at [825, 526] on button "Envoyer l'email" at bounding box center [800, 525] width 82 height 20
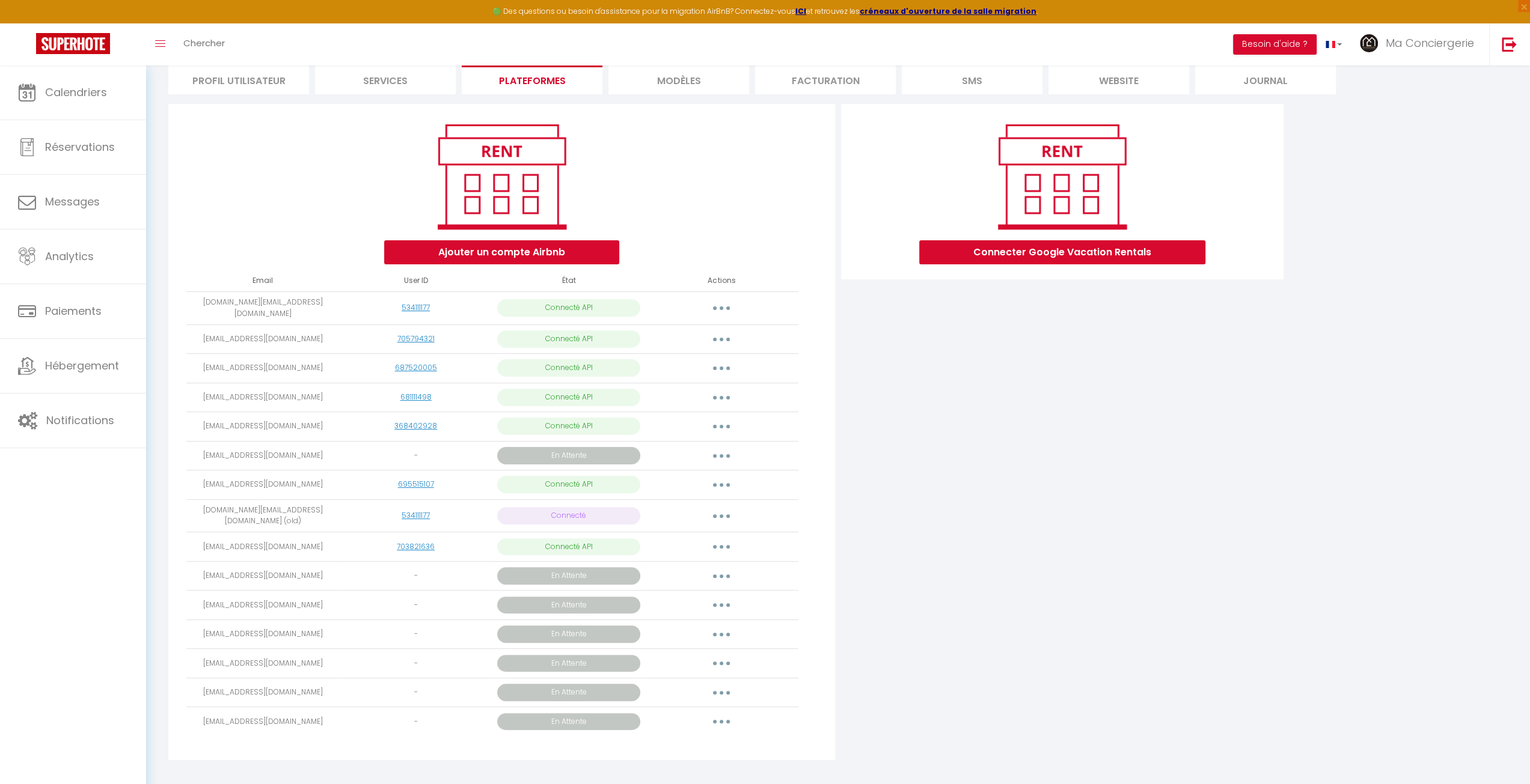
scroll to position [101, 0]
